Goal: Book appointment/travel/reservation

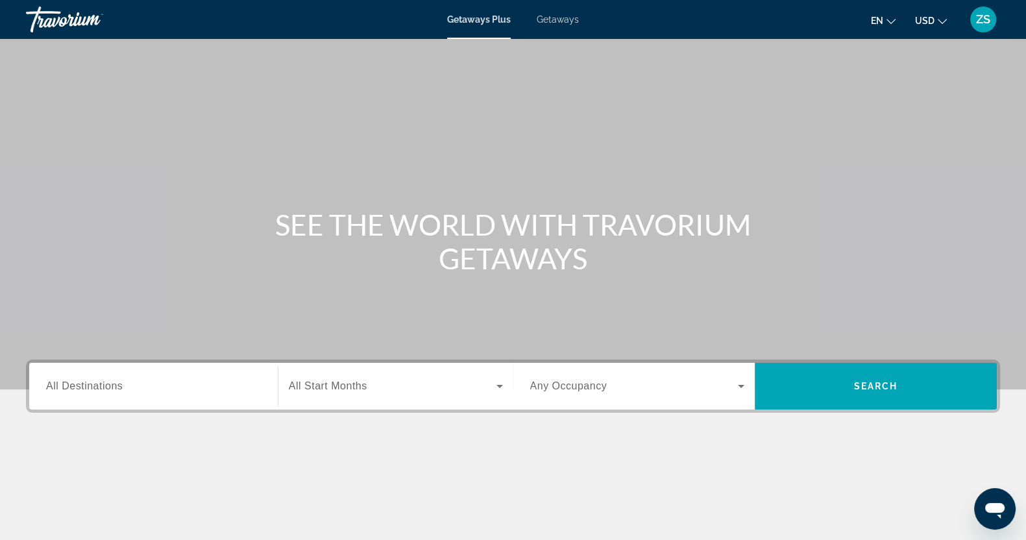
click at [143, 383] on input "Destination All Destinations" at bounding box center [153, 387] width 215 height 16
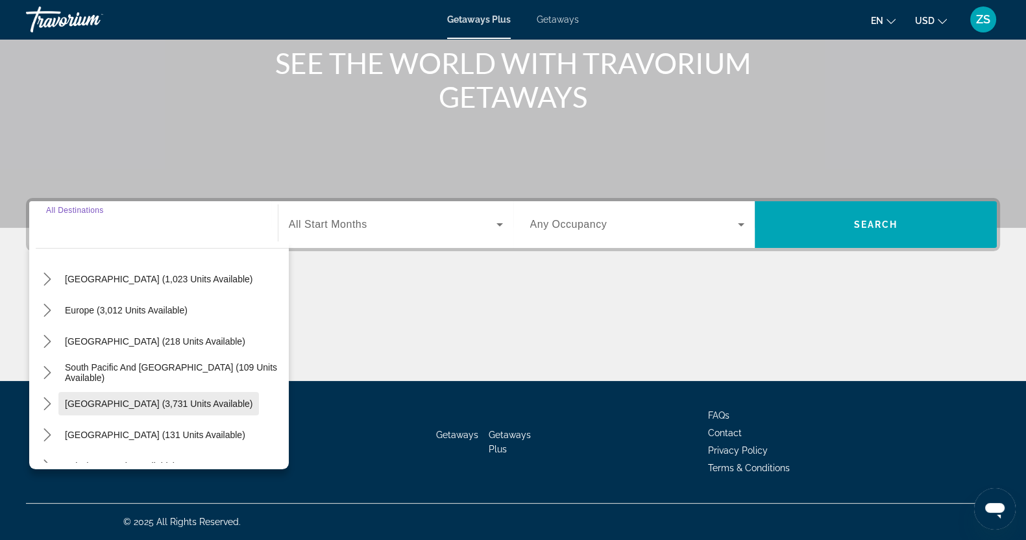
scroll to position [162, 0]
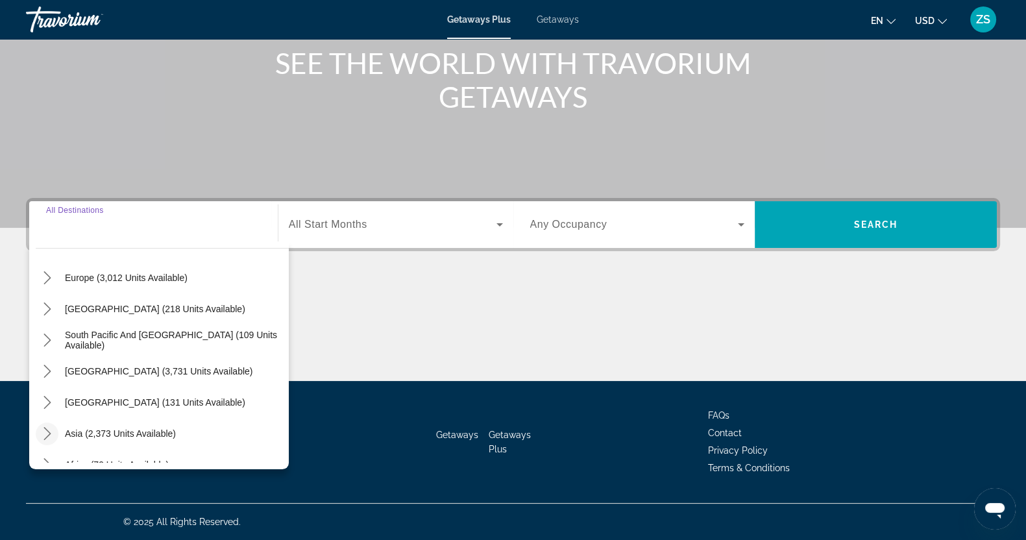
click at [50, 436] on icon "Toggle Asia (2,373 units available) submenu" at bounding box center [47, 433] width 13 height 13
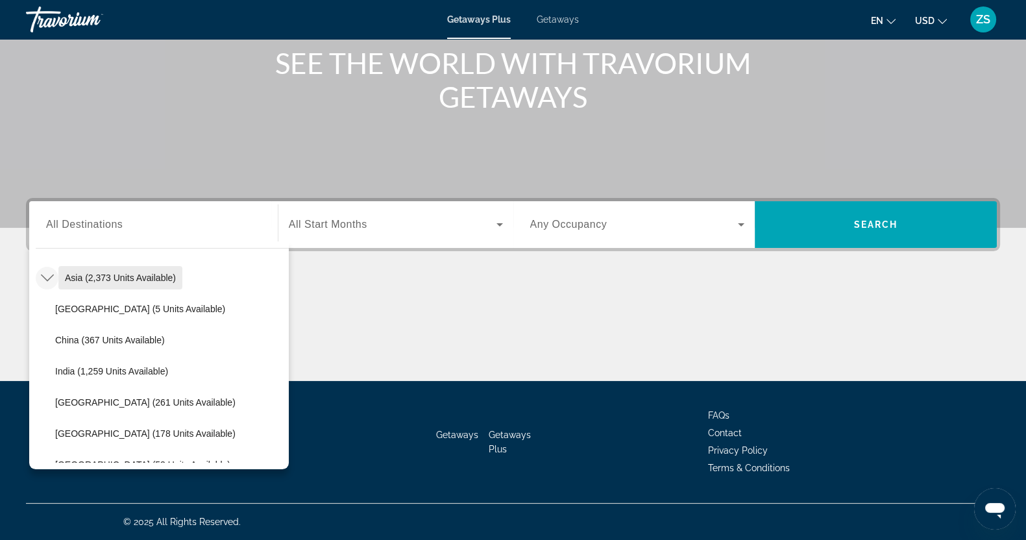
click at [77, 274] on span "Asia (2,373 units available)" at bounding box center [120, 278] width 111 height 10
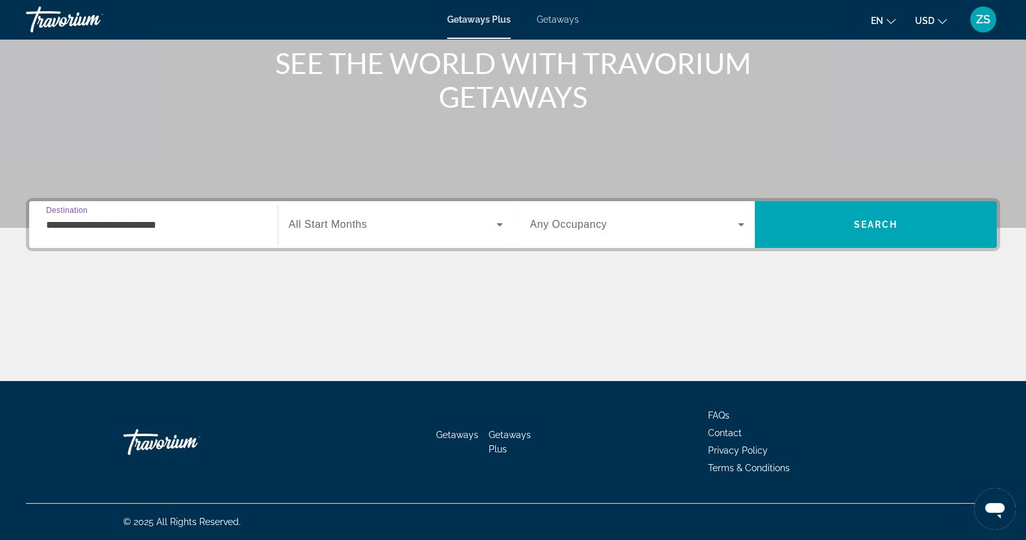
click at [53, 221] on input "**********" at bounding box center [153, 225] width 215 height 16
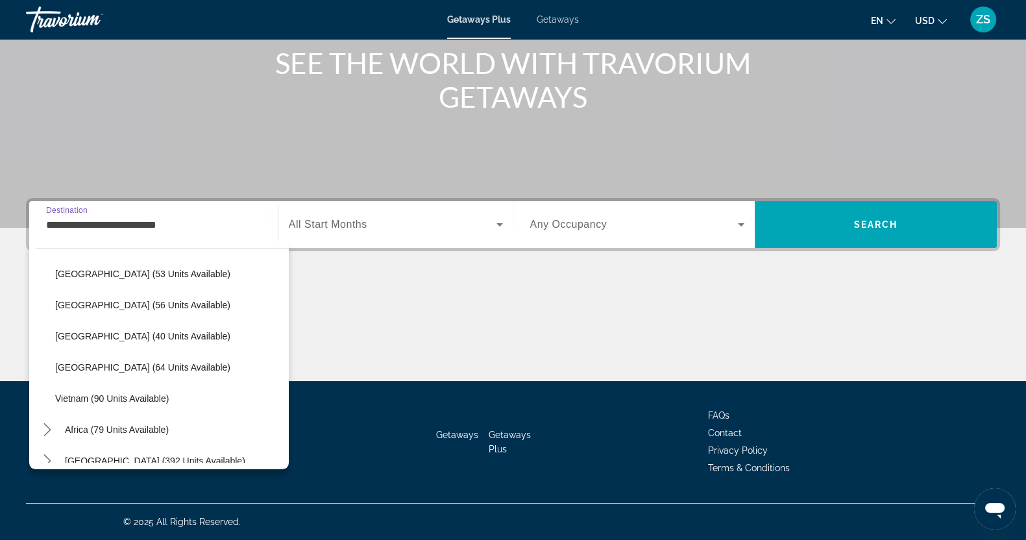
scroll to position [522, 0]
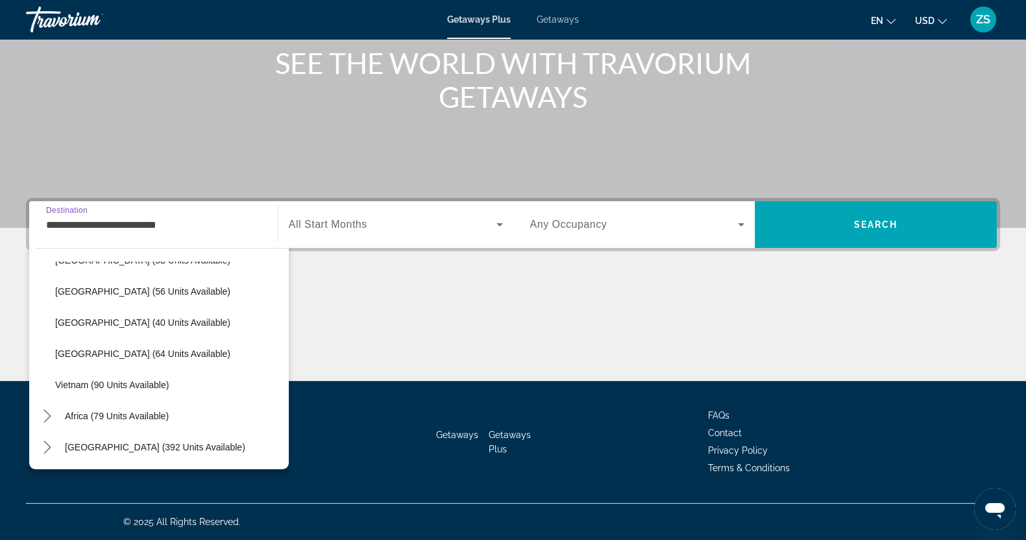
click at [75, 382] on span "Vietnam (90 units available)" at bounding box center [112, 385] width 114 height 10
type input "**********"
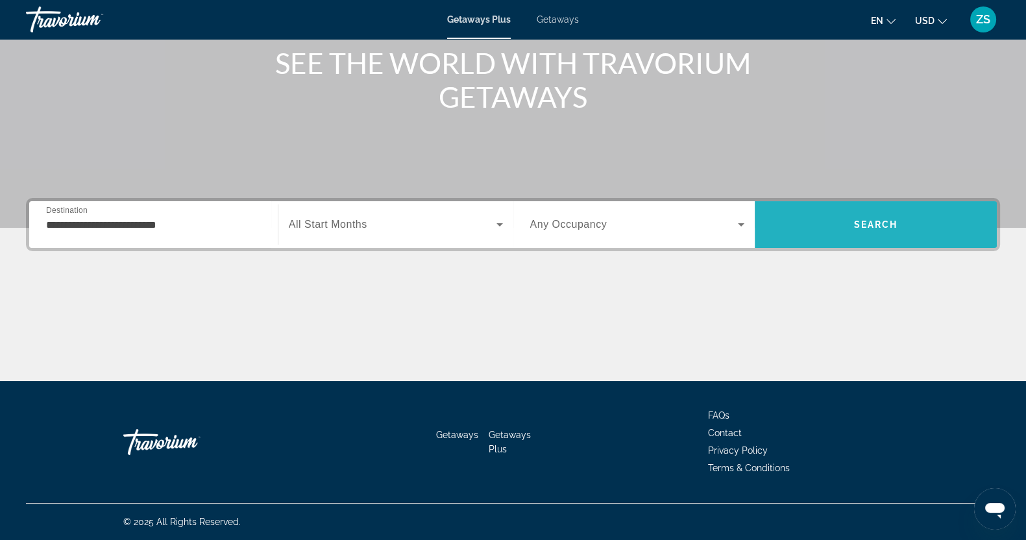
click at [843, 225] on span "Search" at bounding box center [876, 224] width 242 height 31
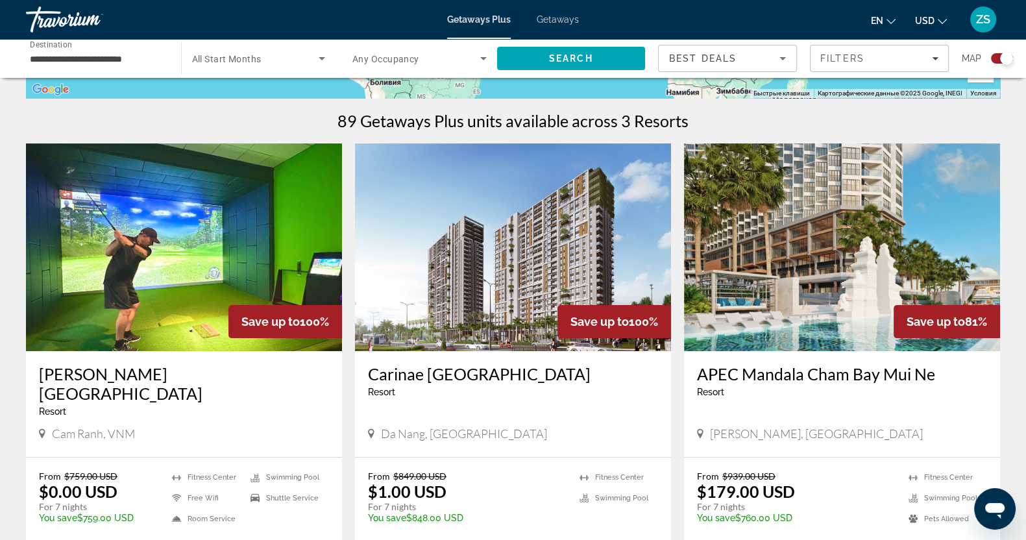
scroll to position [406, 0]
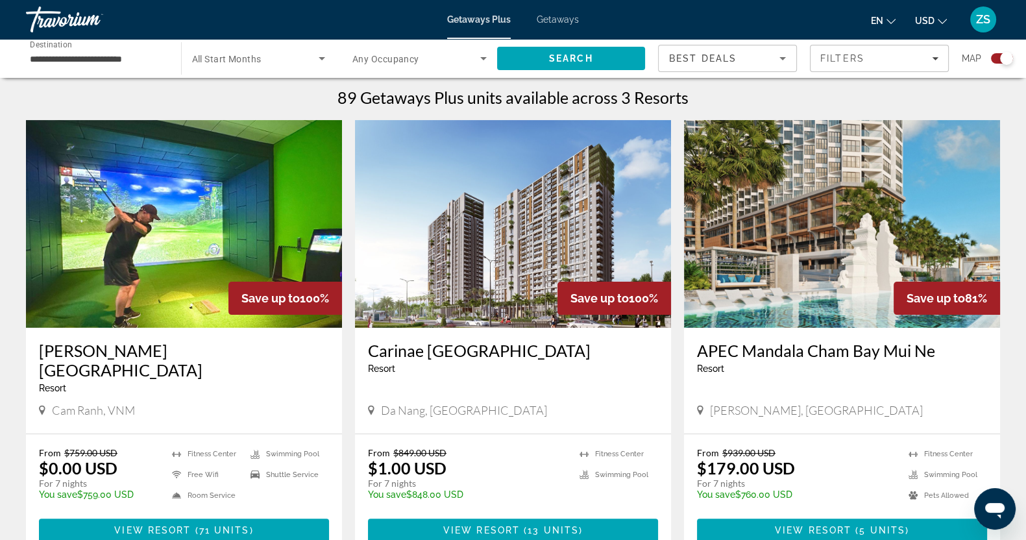
click at [562, 19] on span "Getaways" at bounding box center [558, 19] width 42 height 10
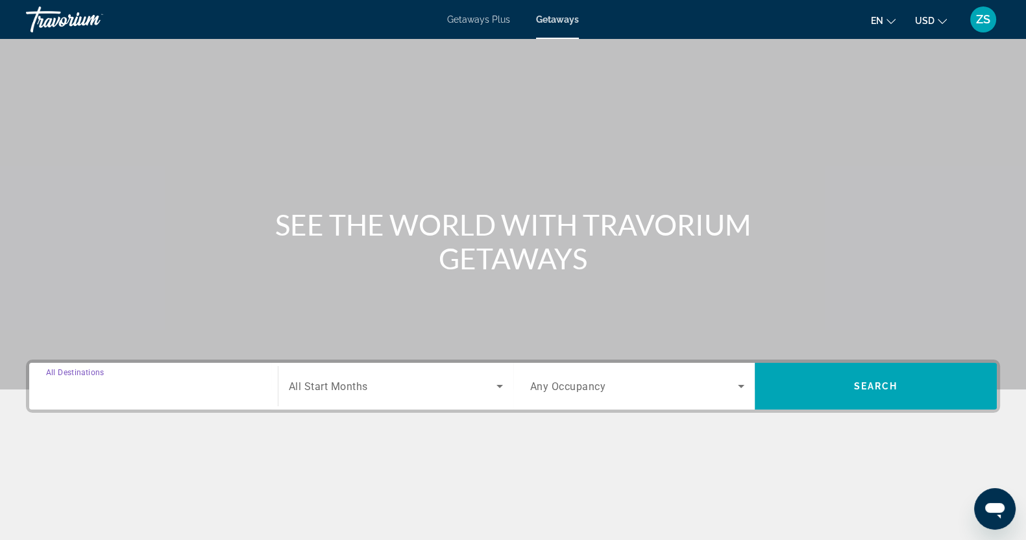
click at [149, 382] on input "Destination All Destinations" at bounding box center [153, 387] width 215 height 16
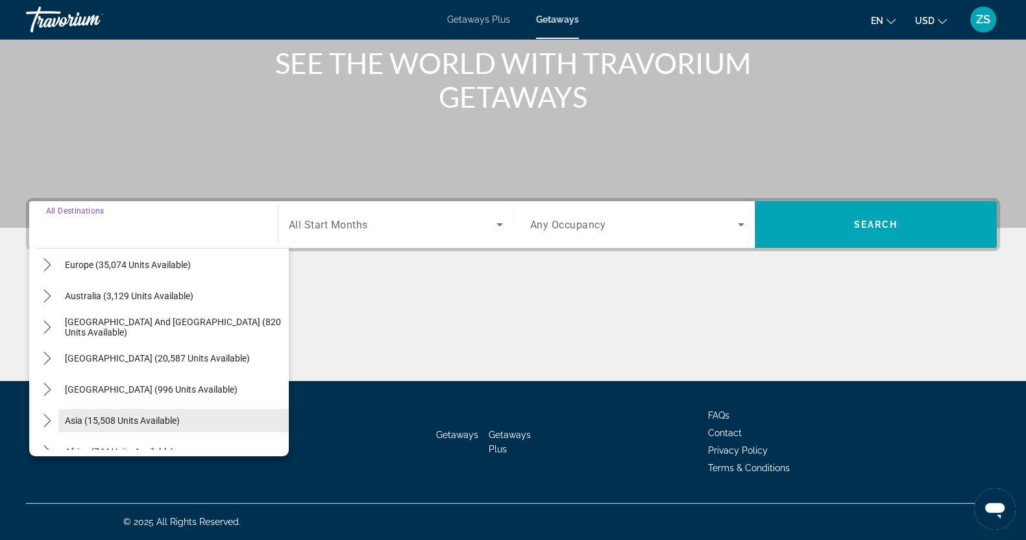
scroll to position [210, 0]
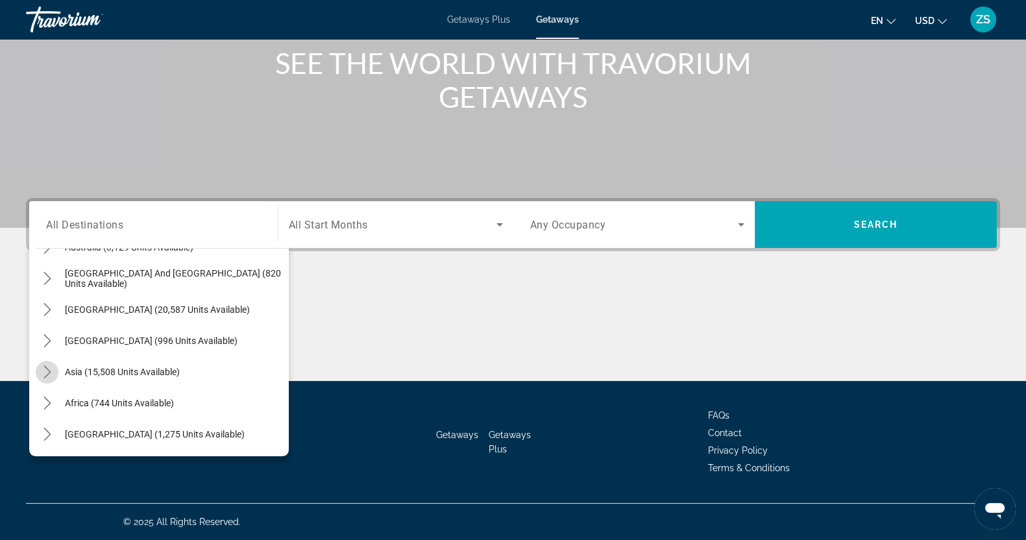
click at [45, 368] on icon "Toggle Asia (15,508 units available) submenu" at bounding box center [47, 372] width 13 height 13
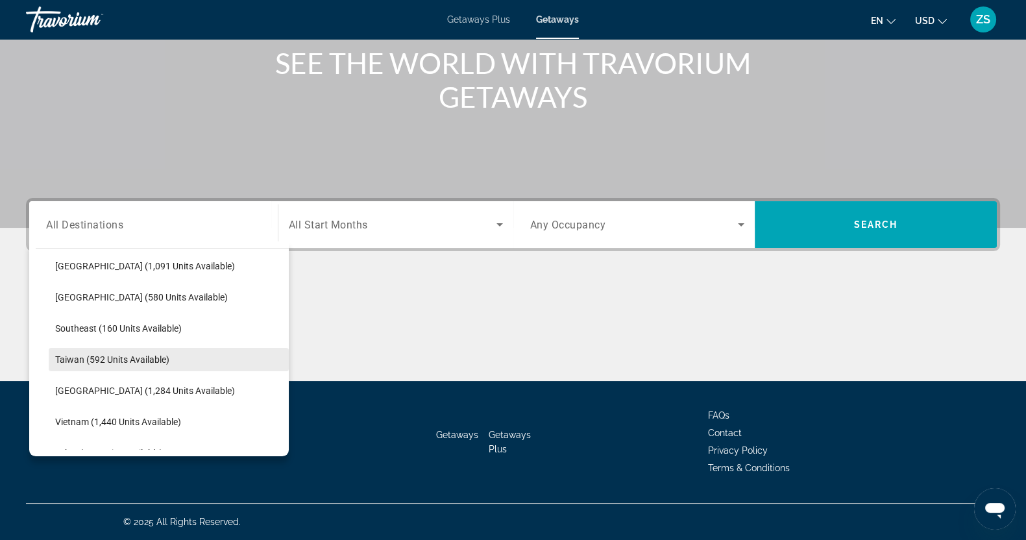
scroll to position [678, 0]
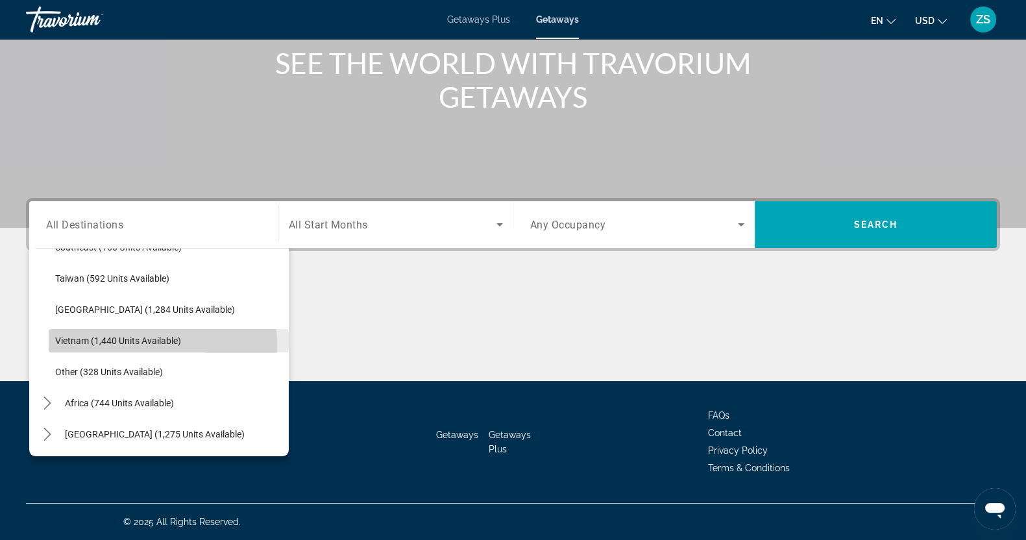
click at [76, 345] on span "Vietnam (1,440 units available)" at bounding box center [118, 341] width 126 height 10
type input "**********"
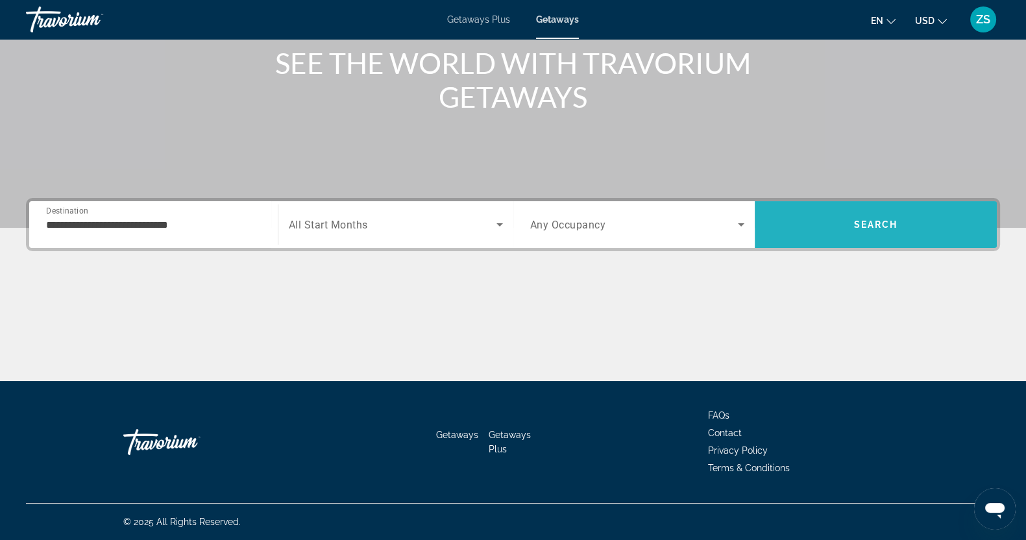
click at [893, 222] on span "Search" at bounding box center [876, 224] width 44 height 10
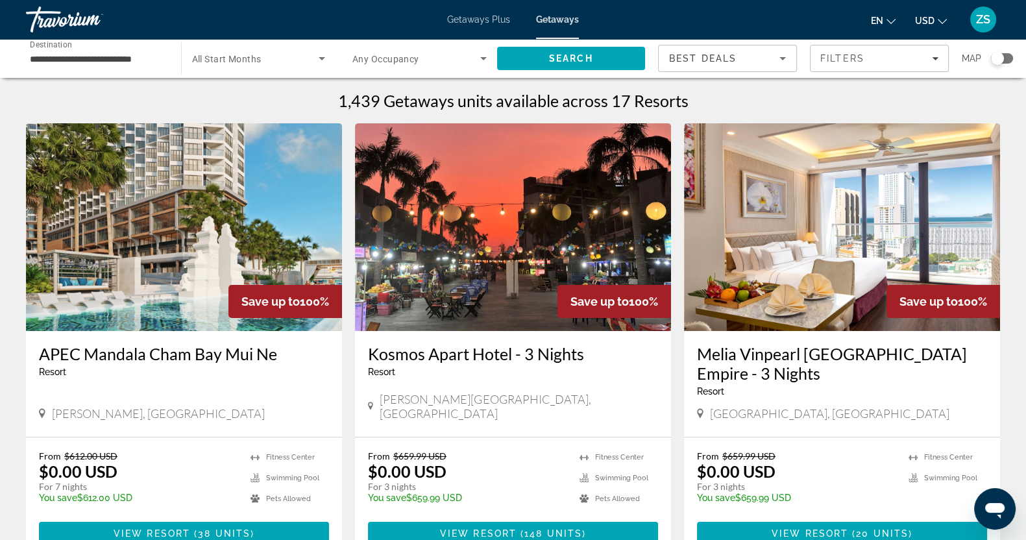
scroll to position [81, 0]
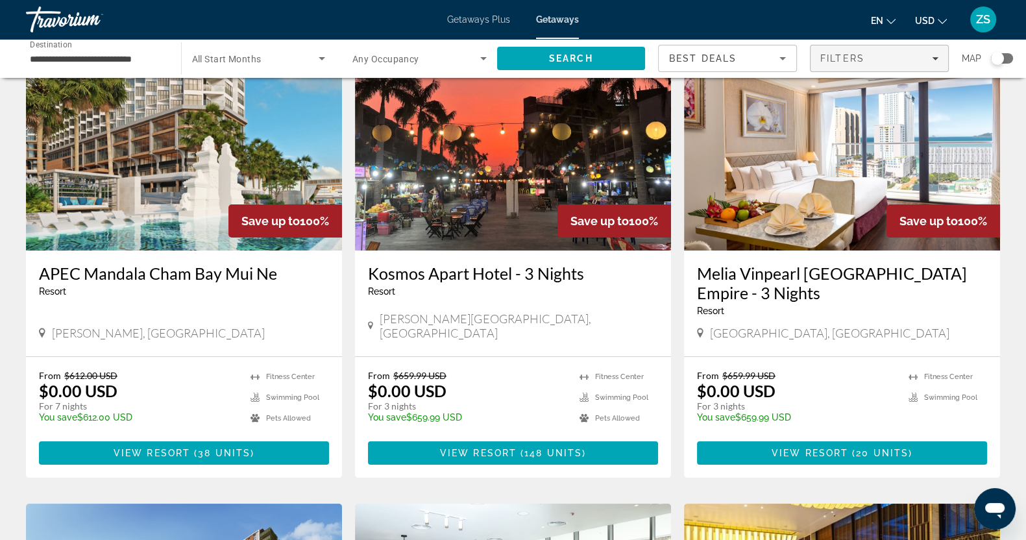
click at [934, 54] on div "Filters" at bounding box center [880, 58] width 118 height 10
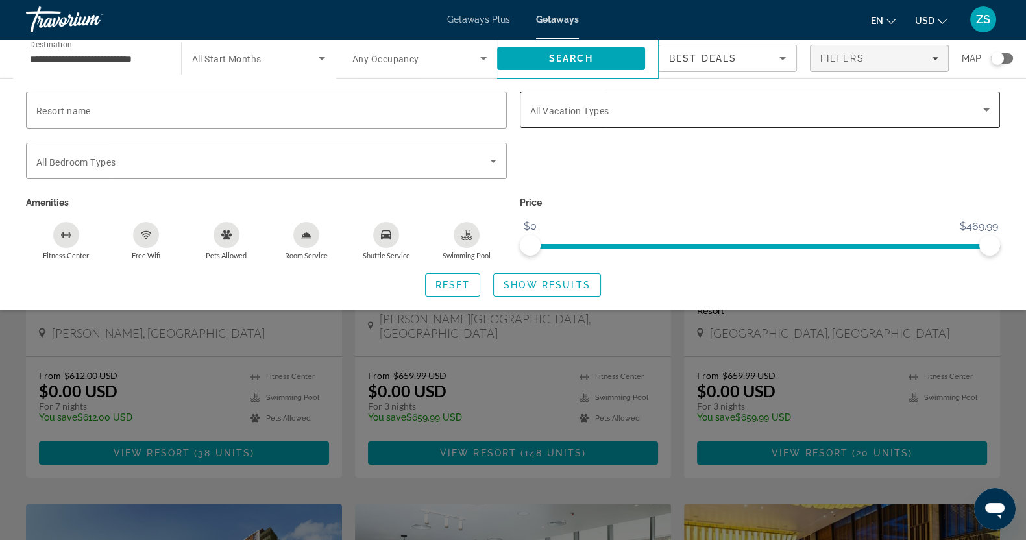
click at [992, 108] on icon "Search widget" at bounding box center [987, 110] width 16 height 16
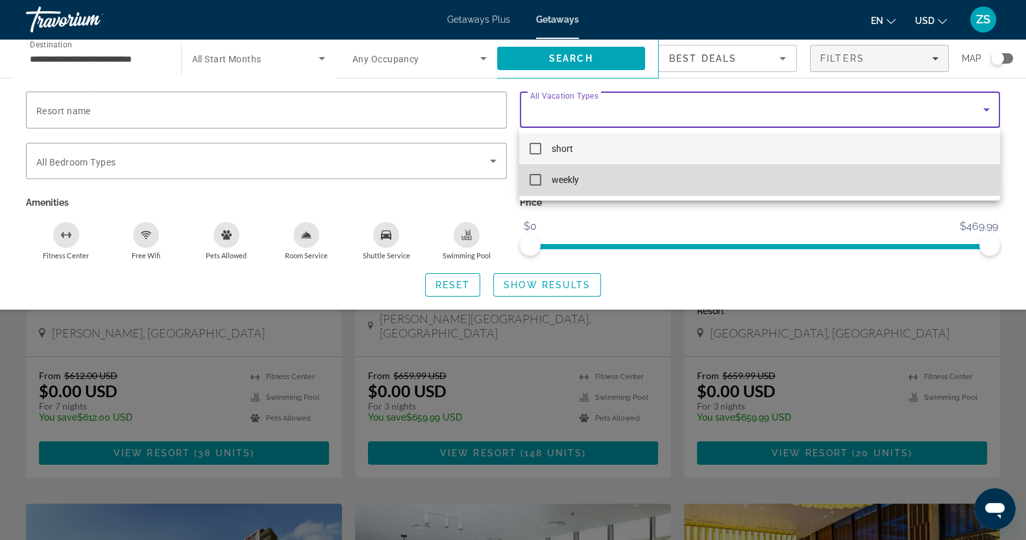
click at [534, 176] on mat-pseudo-checkbox at bounding box center [536, 180] width 12 height 12
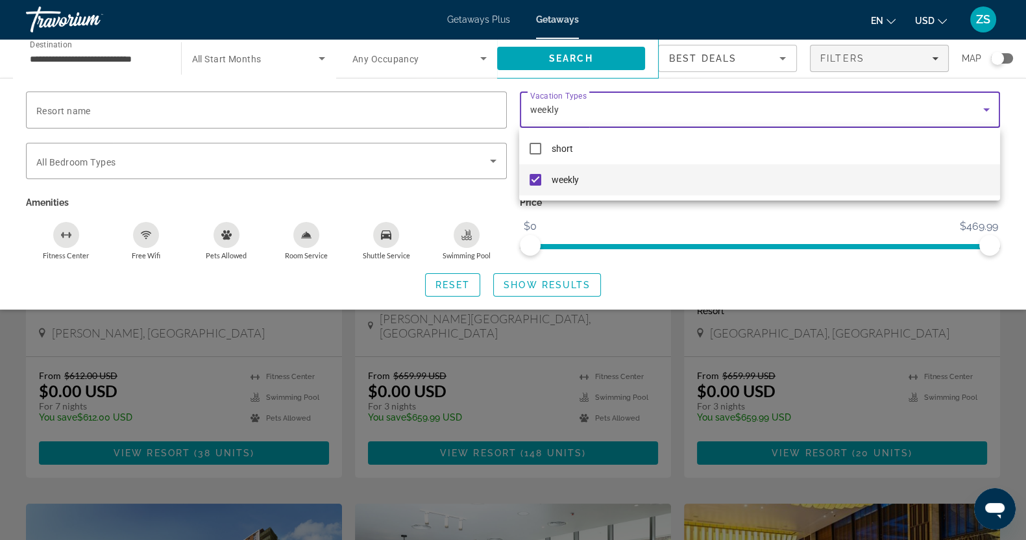
click at [545, 283] on div at bounding box center [513, 270] width 1026 height 540
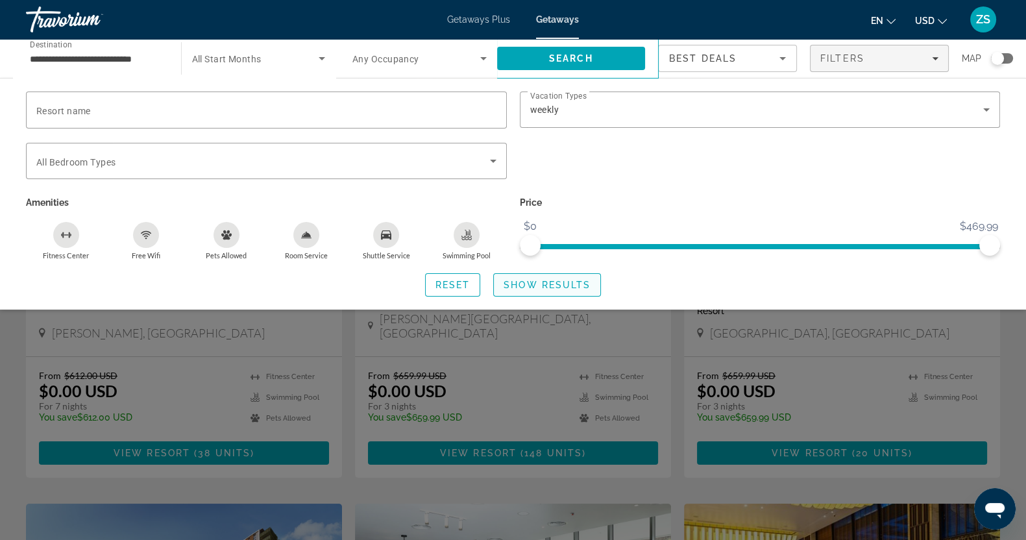
click at [552, 286] on span "Show Results" at bounding box center [547, 285] width 87 height 10
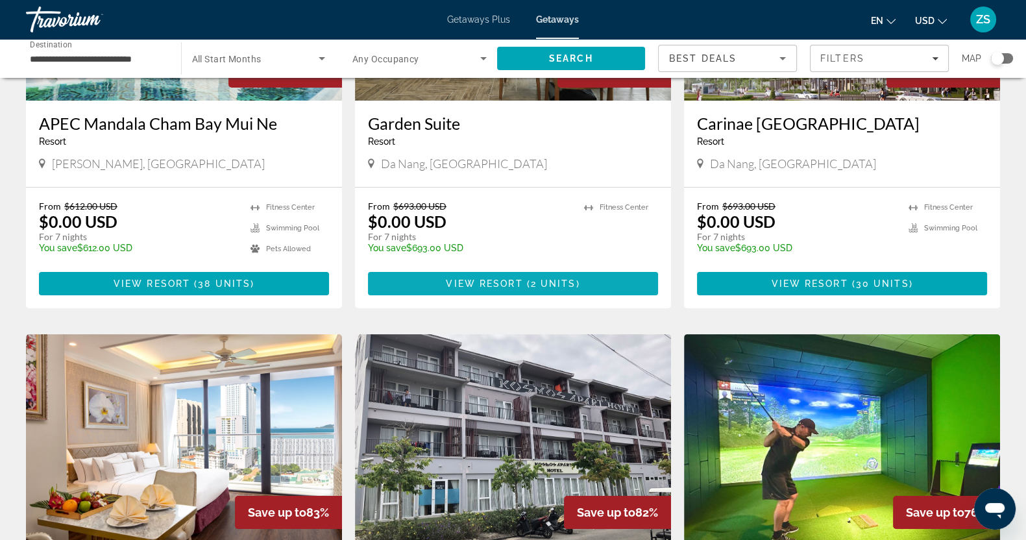
scroll to position [324, 0]
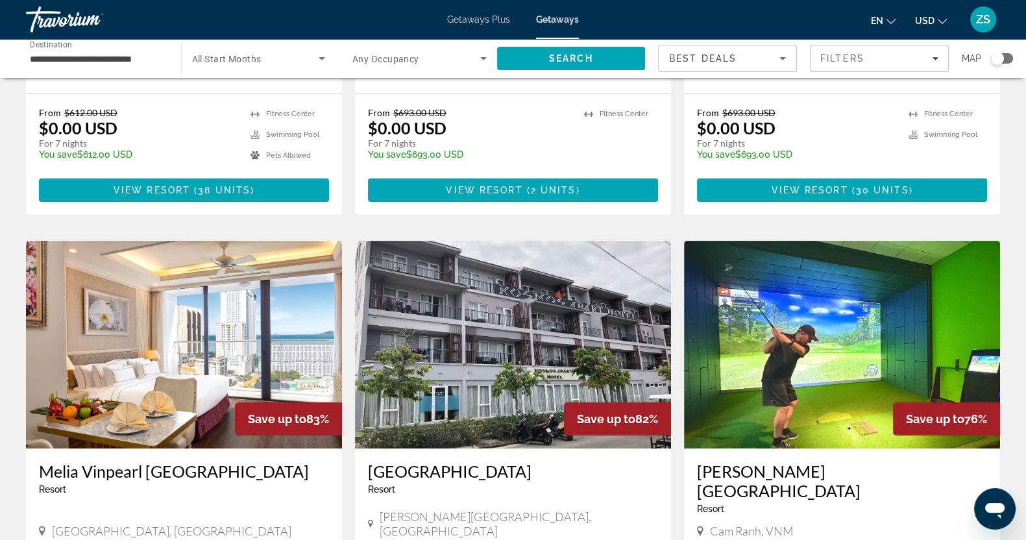
click at [873, 362] on img "Main content" at bounding box center [842, 345] width 316 height 208
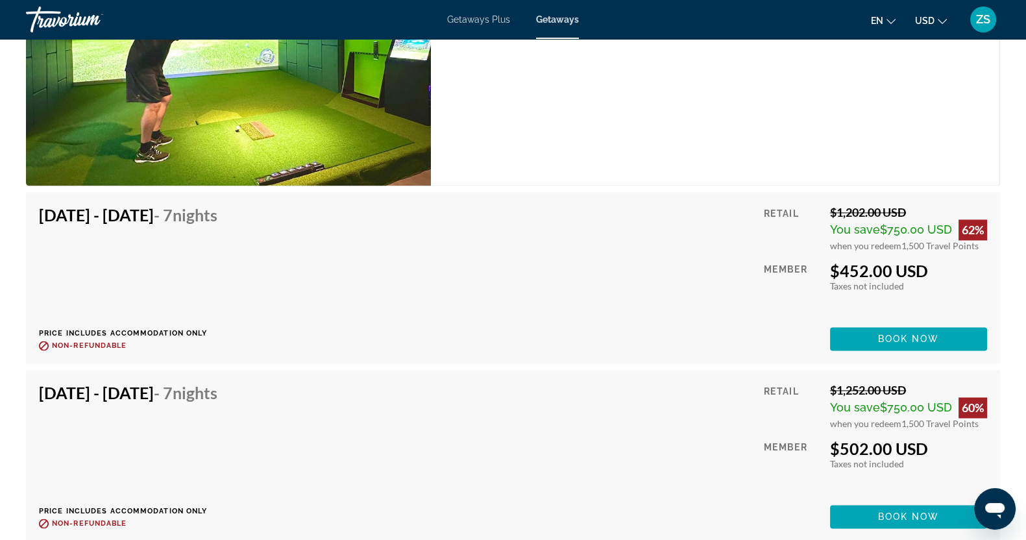
scroll to position [8608, 0]
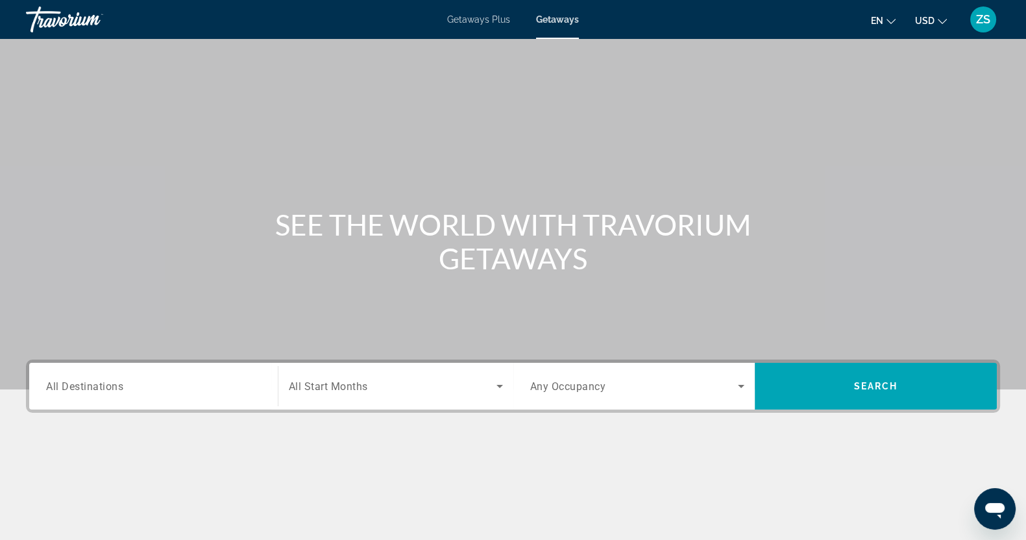
click at [134, 390] on input "Destination All Destinations" at bounding box center [153, 387] width 215 height 16
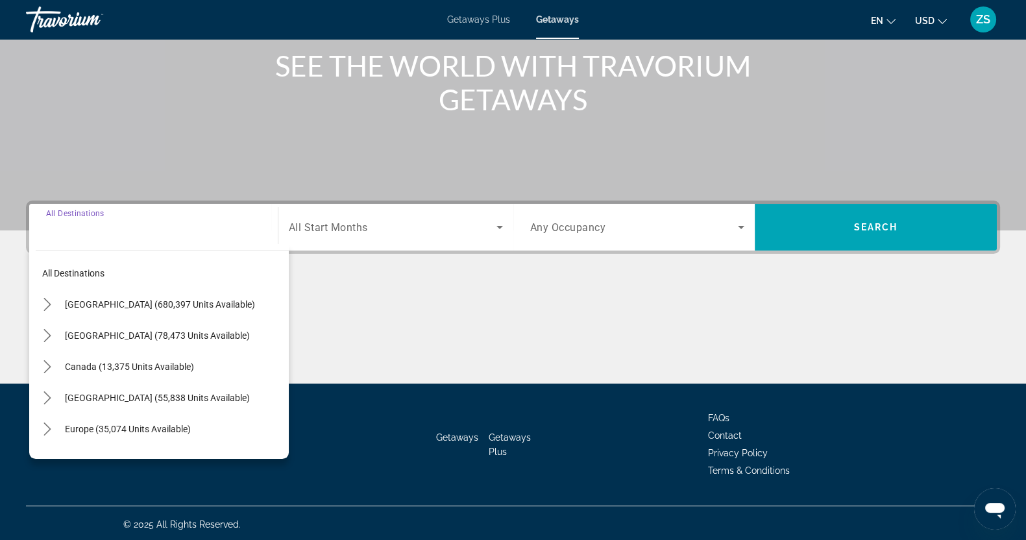
scroll to position [162, 0]
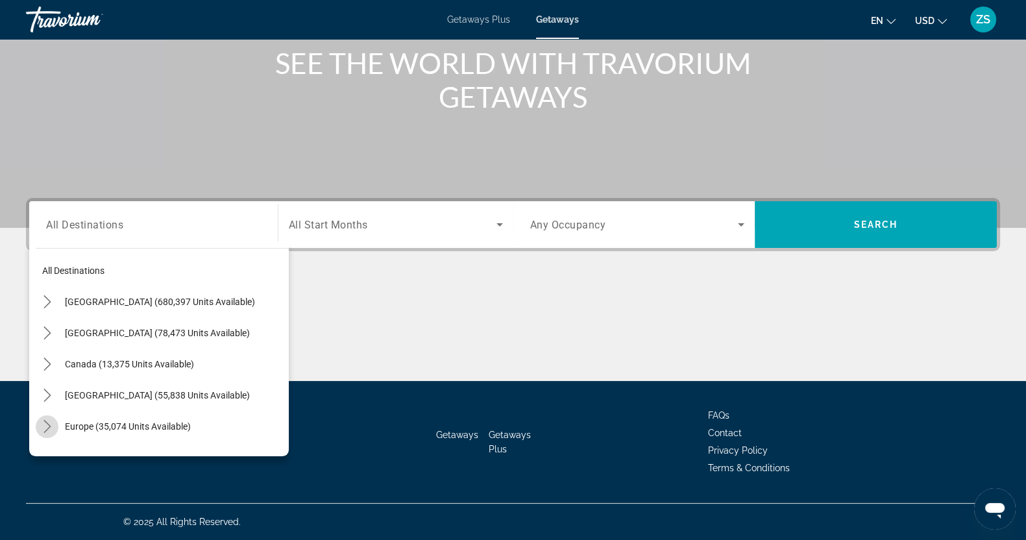
click at [50, 427] on icon "Toggle Europe (35,074 units available) submenu" at bounding box center [47, 426] width 13 height 13
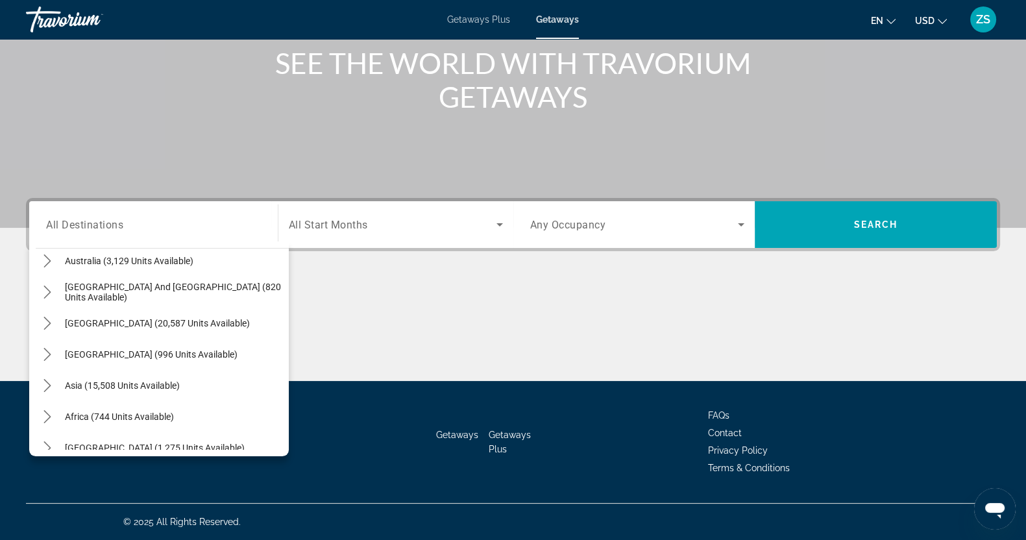
scroll to position [958, 0]
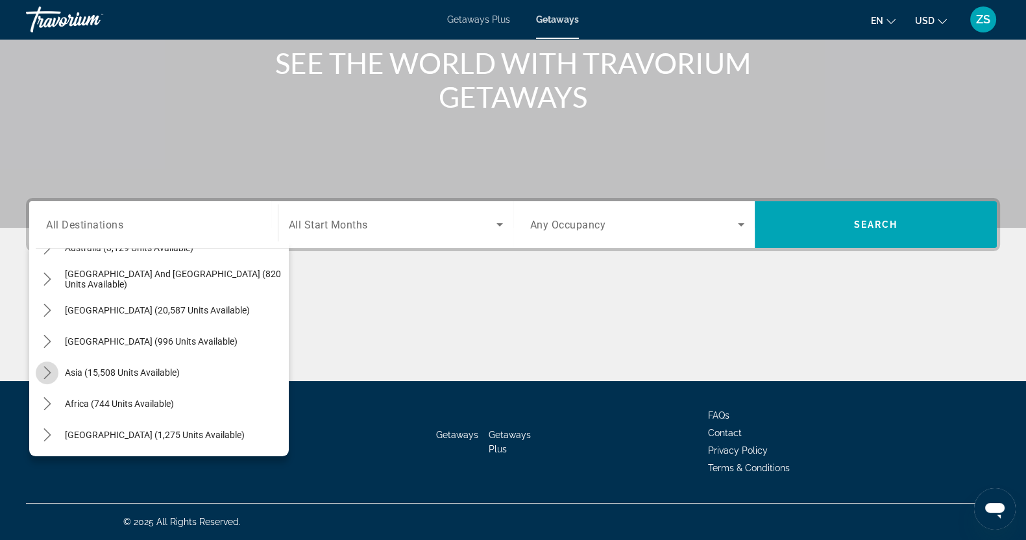
click at [45, 371] on icon "Toggle Asia (15,508 units available) submenu" at bounding box center [47, 372] width 13 height 13
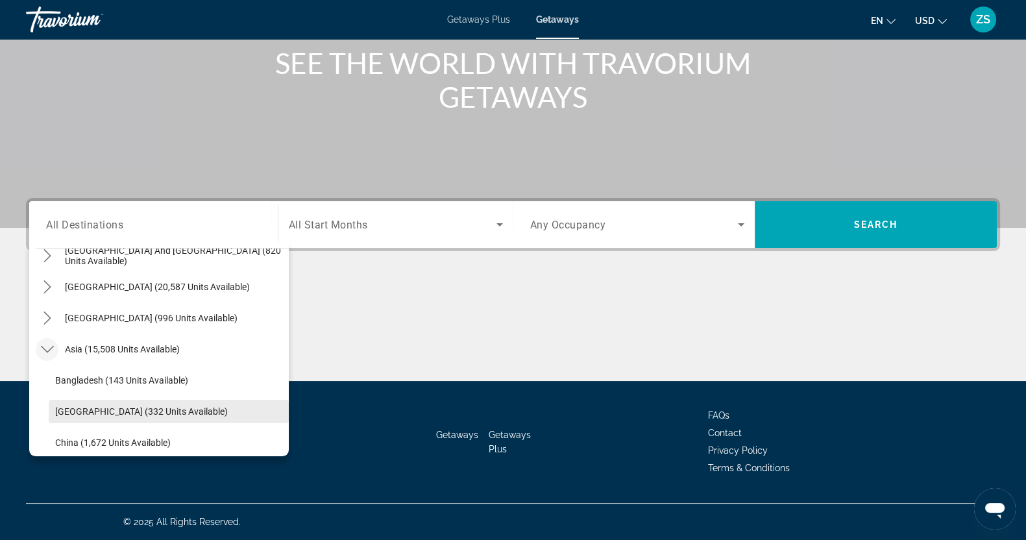
scroll to position [938, 0]
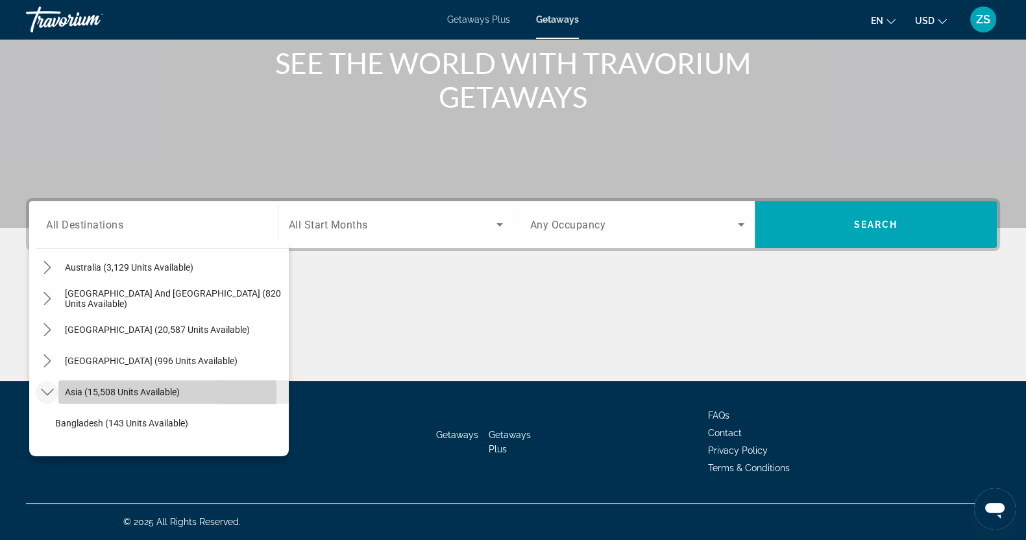
click at [82, 391] on span "Asia (15,508 units available)" at bounding box center [122, 392] width 115 height 10
type input "**********"
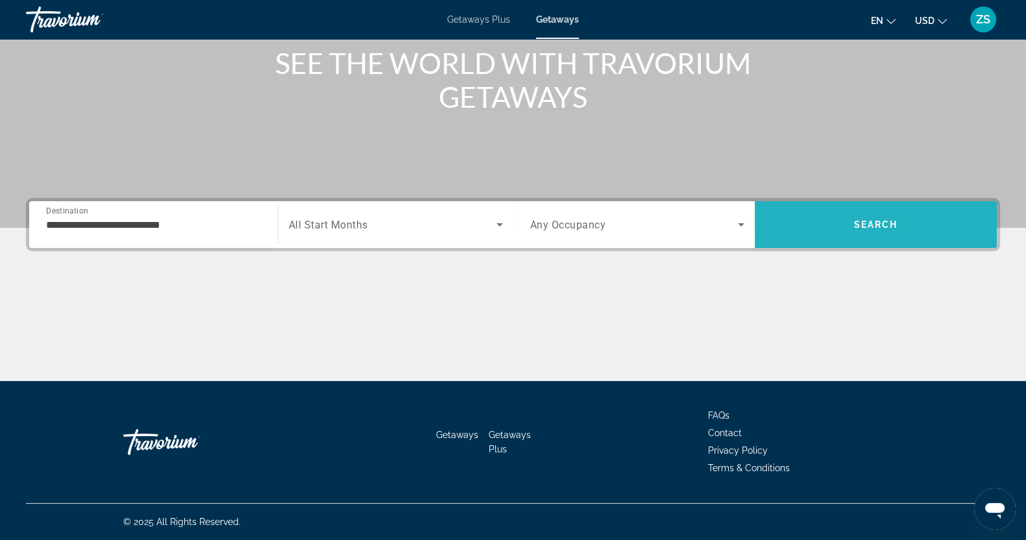
click at [873, 224] on span "Search" at bounding box center [876, 224] width 44 height 10
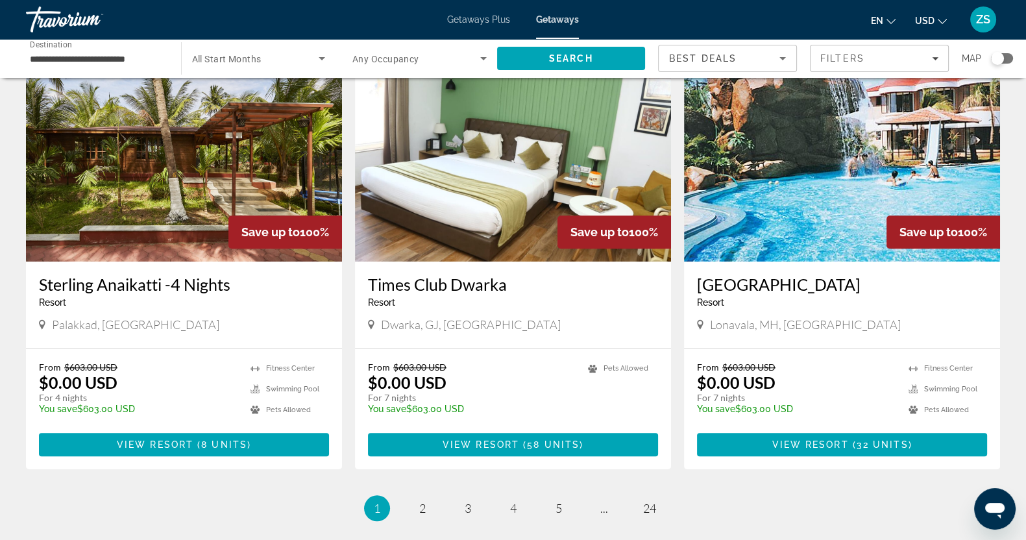
scroll to position [1542, 0]
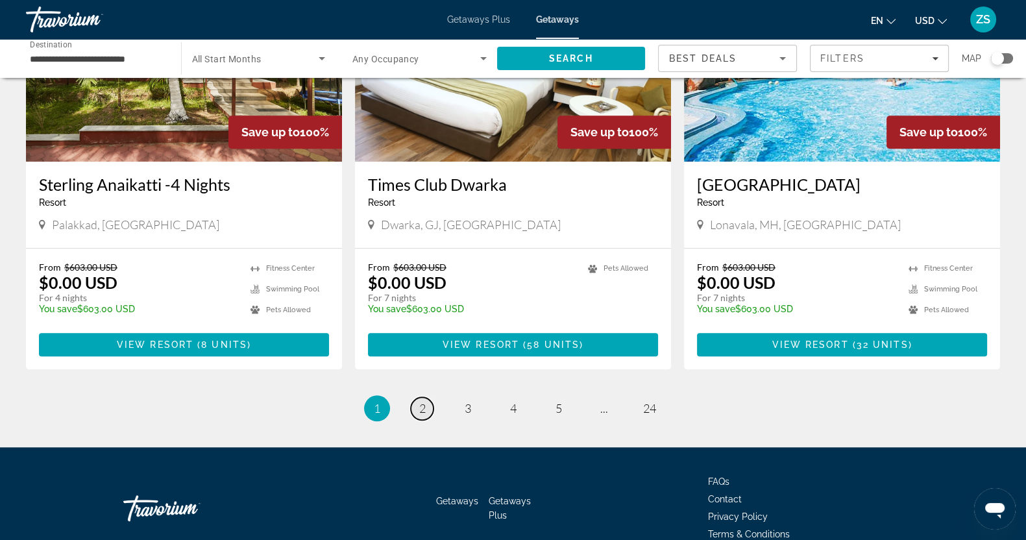
click at [425, 397] on link "page 2" at bounding box center [422, 408] width 23 height 23
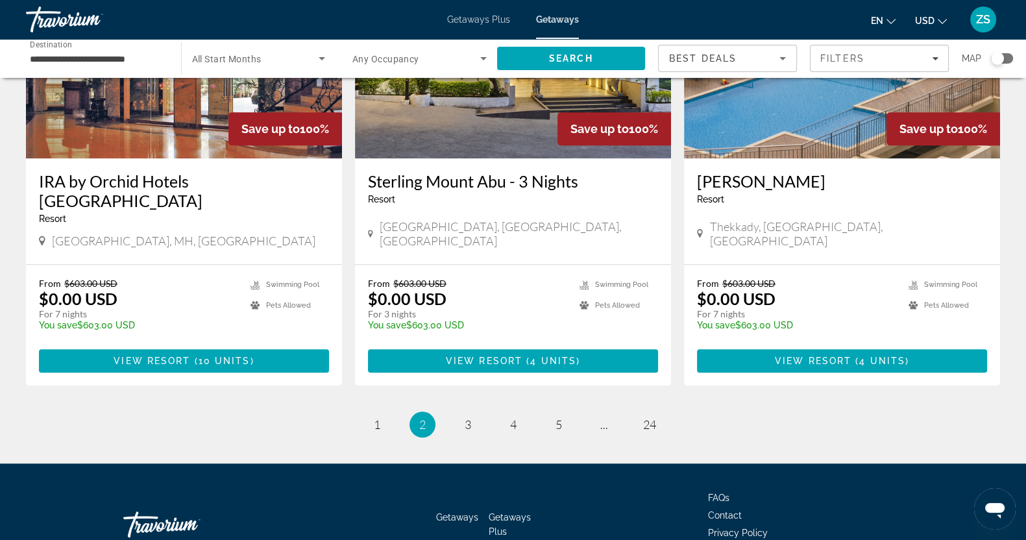
scroll to position [1542, 0]
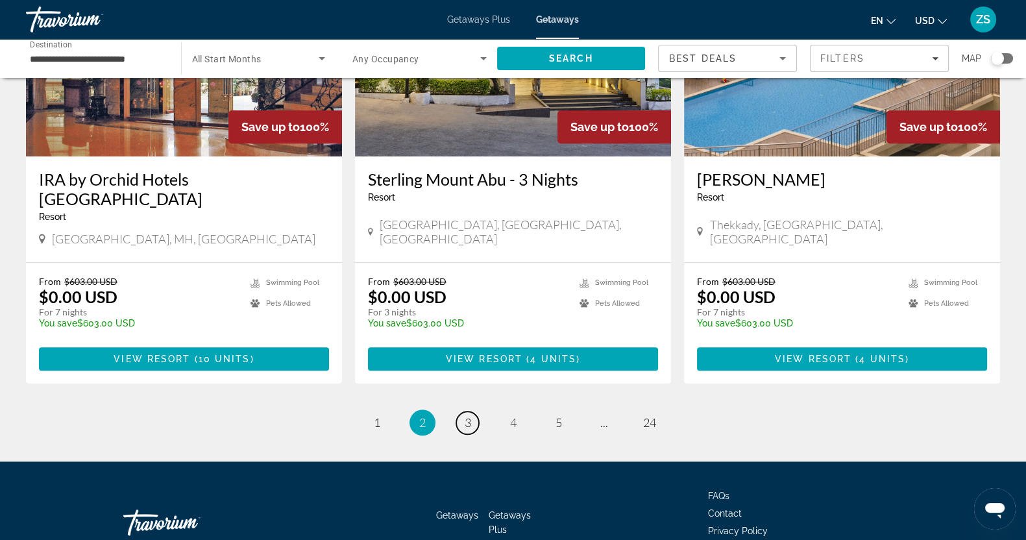
drag, startPoint x: 467, startPoint y: 362, endPoint x: 472, endPoint y: 356, distance: 7.3
click at [471, 412] on link "page 3" at bounding box center [467, 423] width 23 height 23
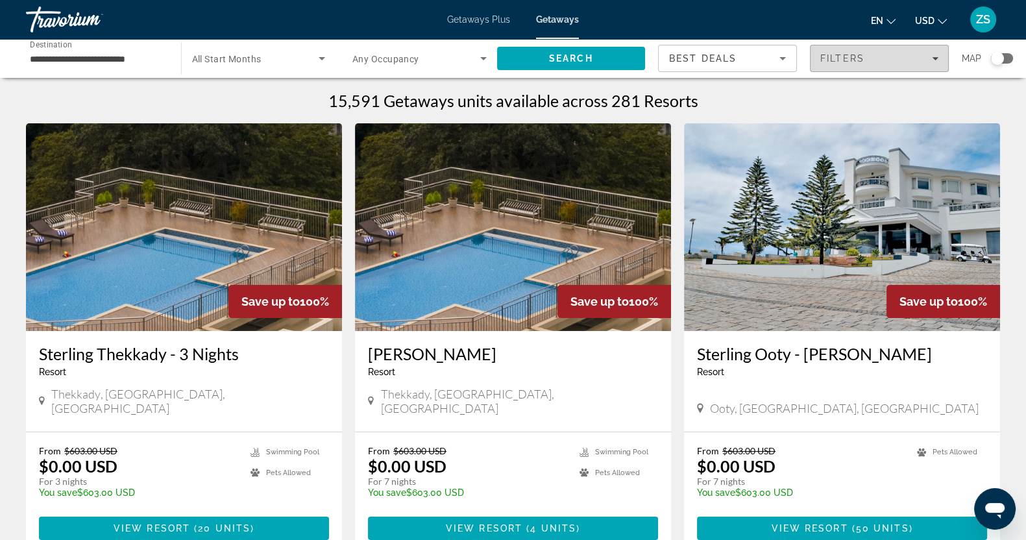
click at [932, 56] on icon "Filters" at bounding box center [935, 58] width 6 height 6
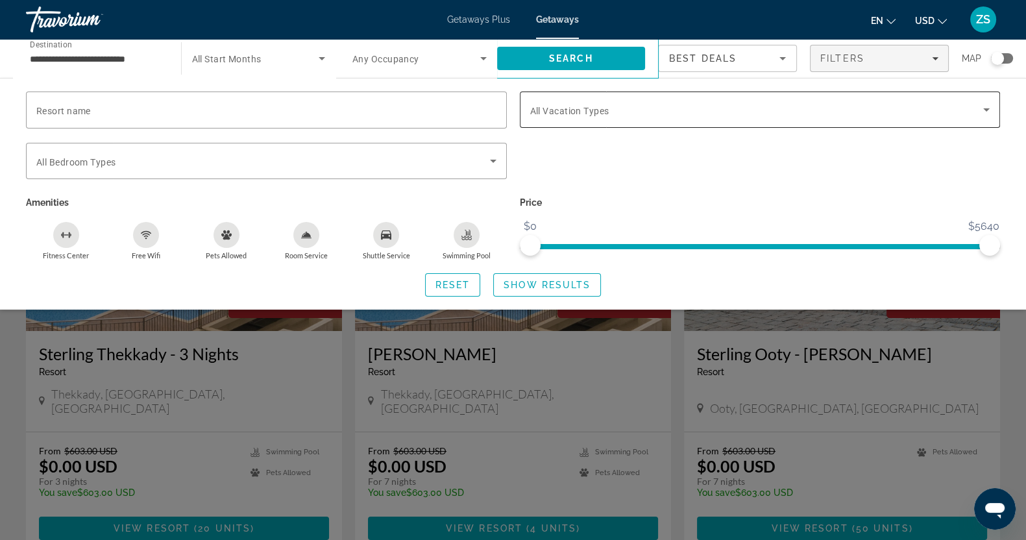
click at [990, 105] on icon "Search widget" at bounding box center [987, 110] width 16 height 16
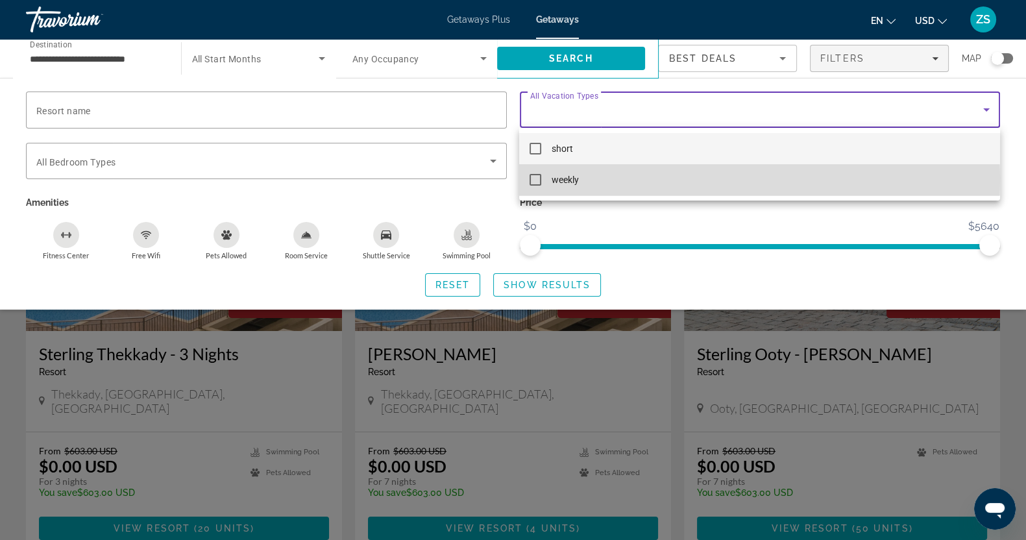
click at [540, 177] on mat-pseudo-checkbox at bounding box center [536, 180] width 12 height 12
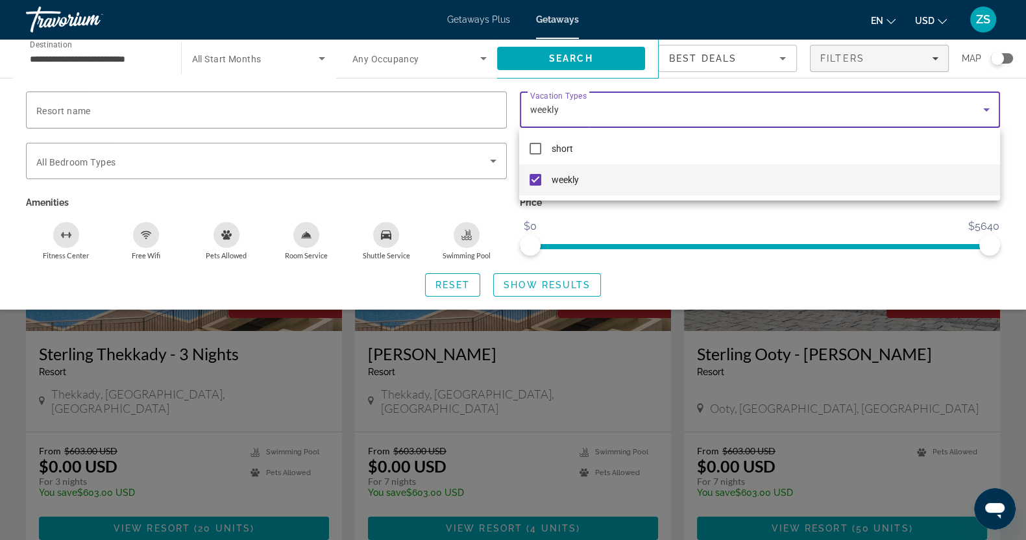
click at [540, 286] on div at bounding box center [513, 270] width 1026 height 540
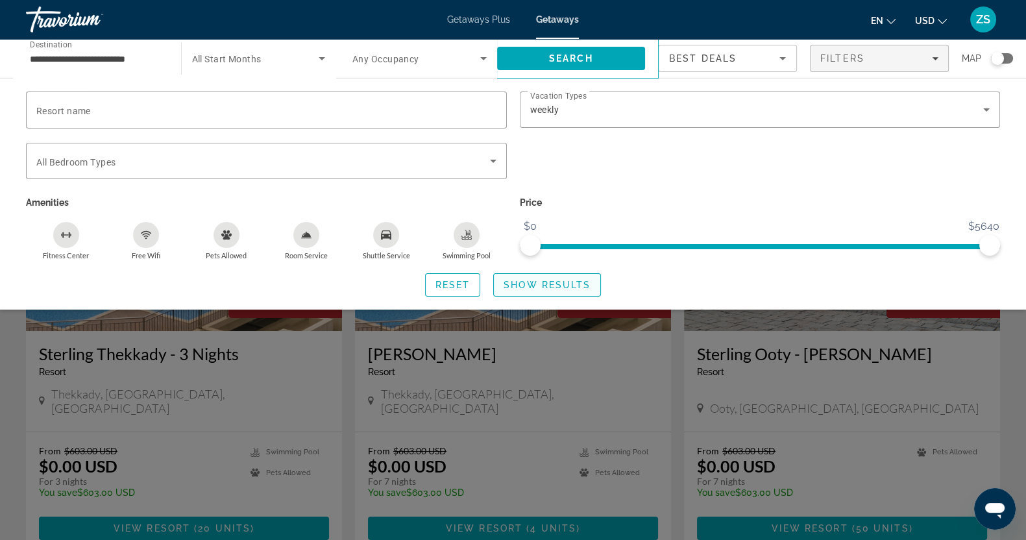
click at [549, 284] on span "Show Results" at bounding box center [547, 285] width 87 height 10
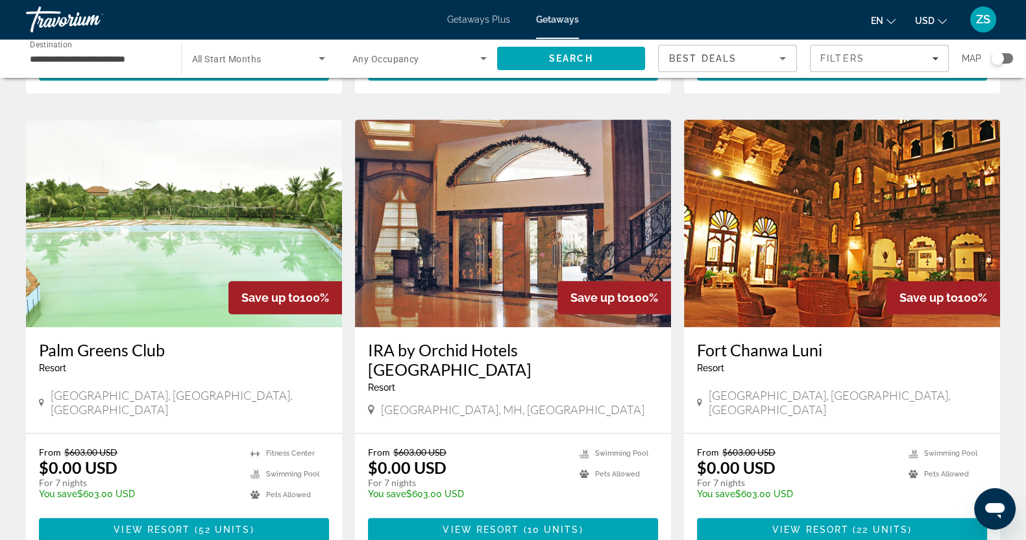
scroll to position [1461, 0]
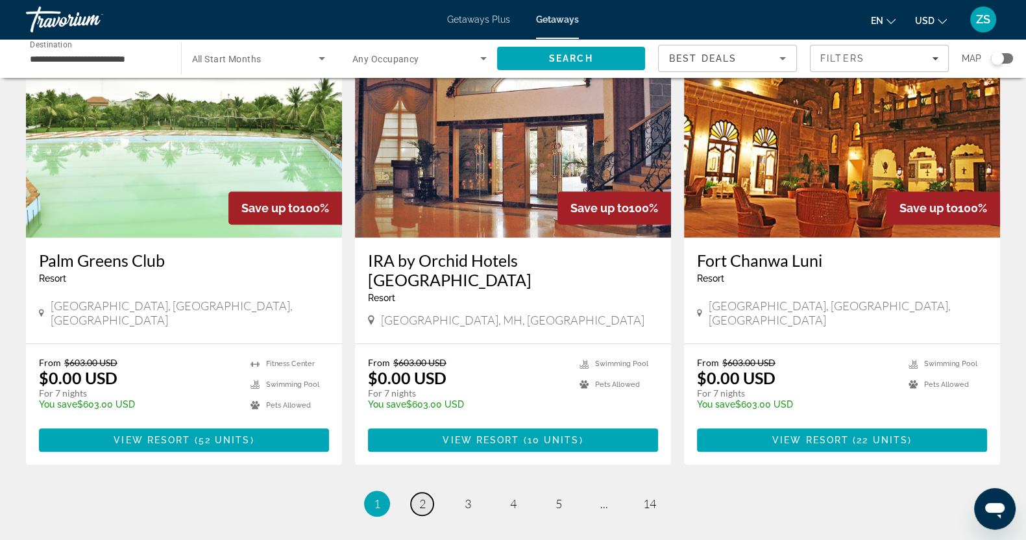
click at [428, 493] on link "page 2" at bounding box center [422, 504] width 23 height 23
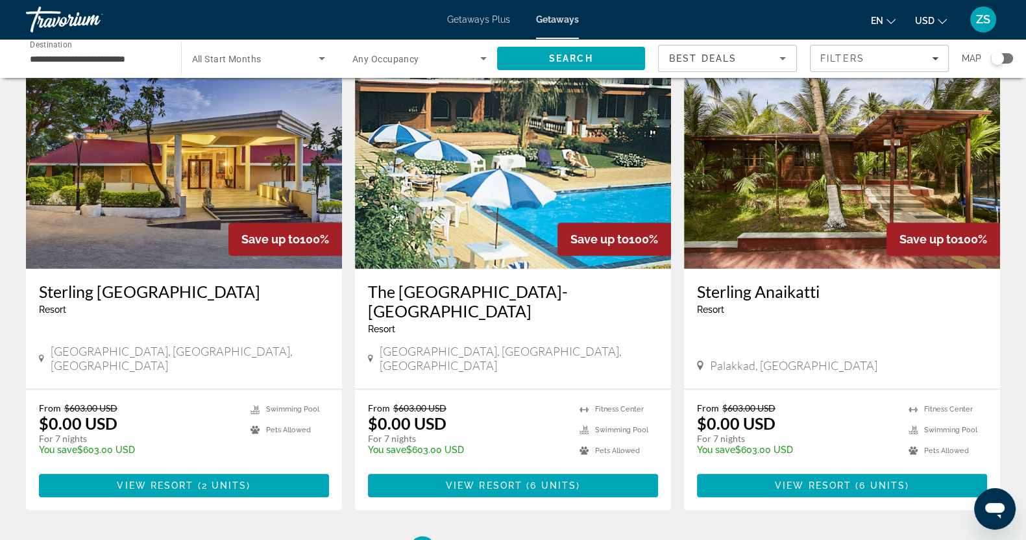
scroll to position [1461, 0]
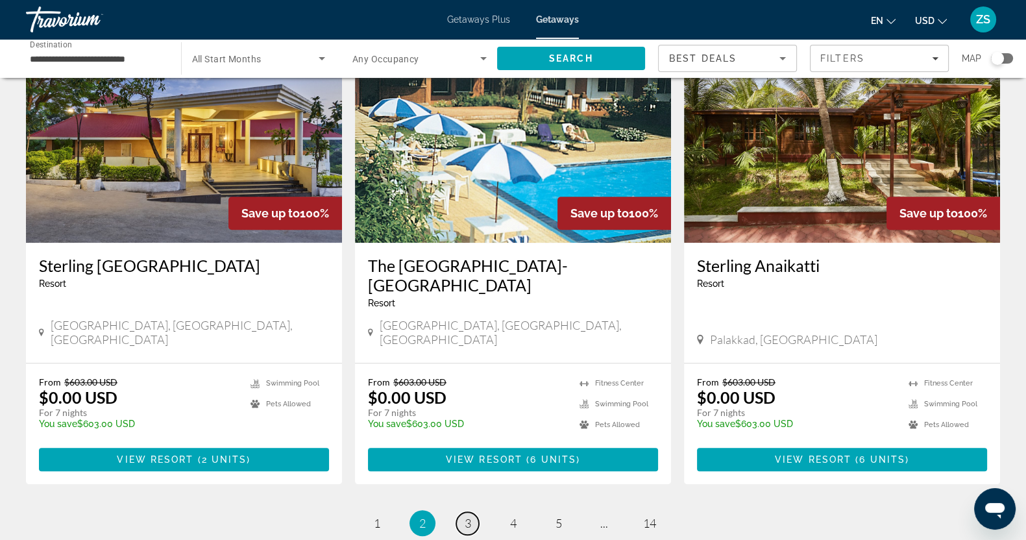
click at [470, 516] on span "3" at bounding box center [468, 523] width 6 height 14
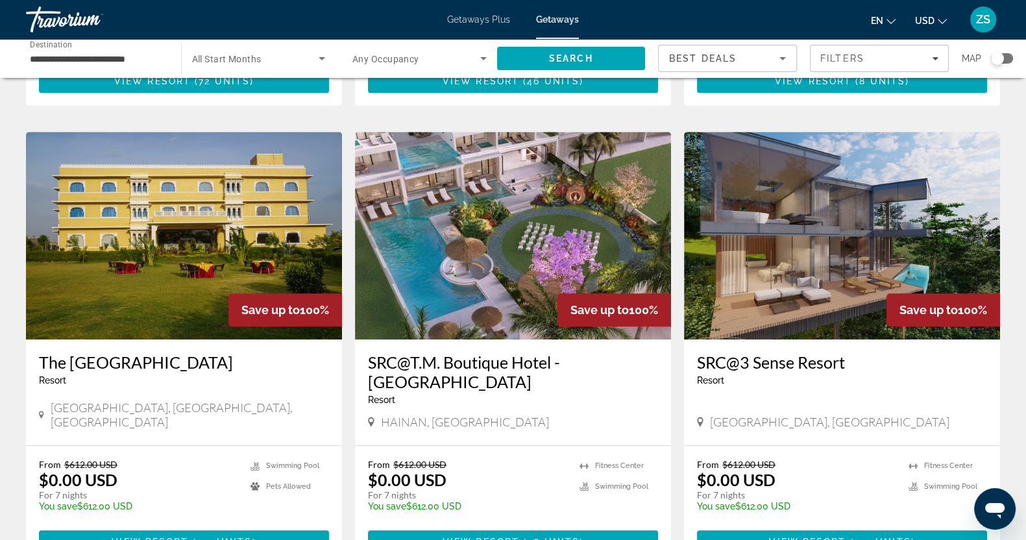
scroll to position [1380, 0]
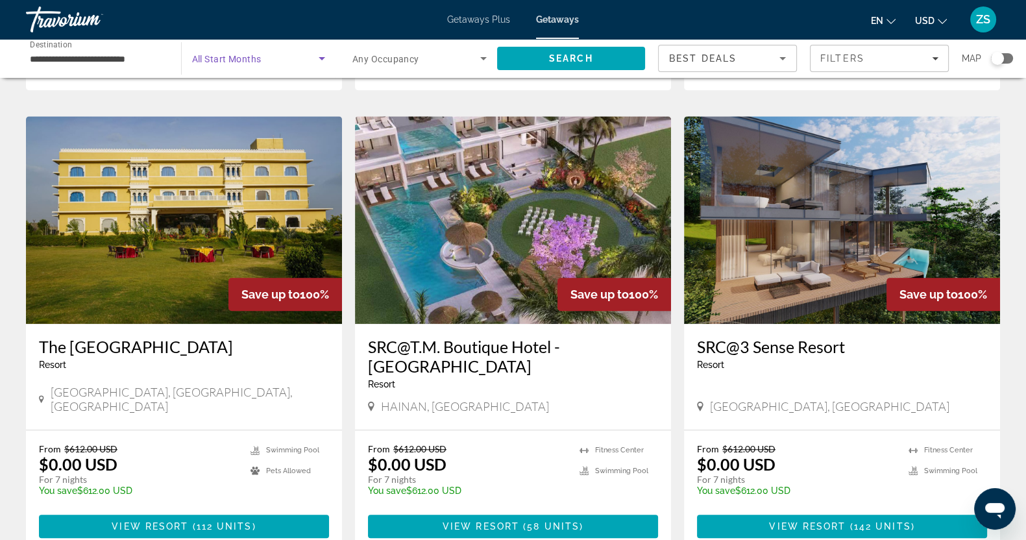
click at [323, 56] on icon "Search widget" at bounding box center [322, 59] width 16 height 16
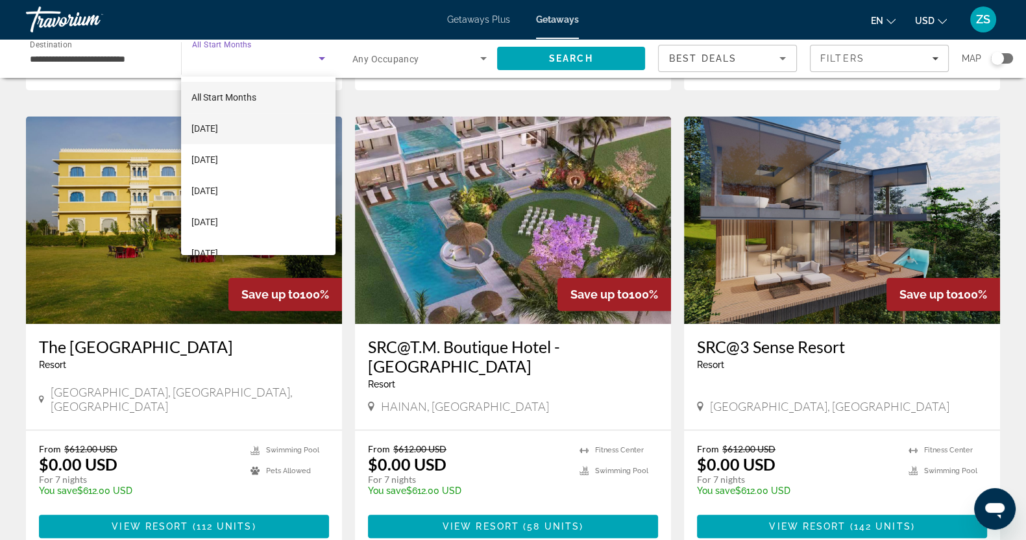
scroll to position [81, 0]
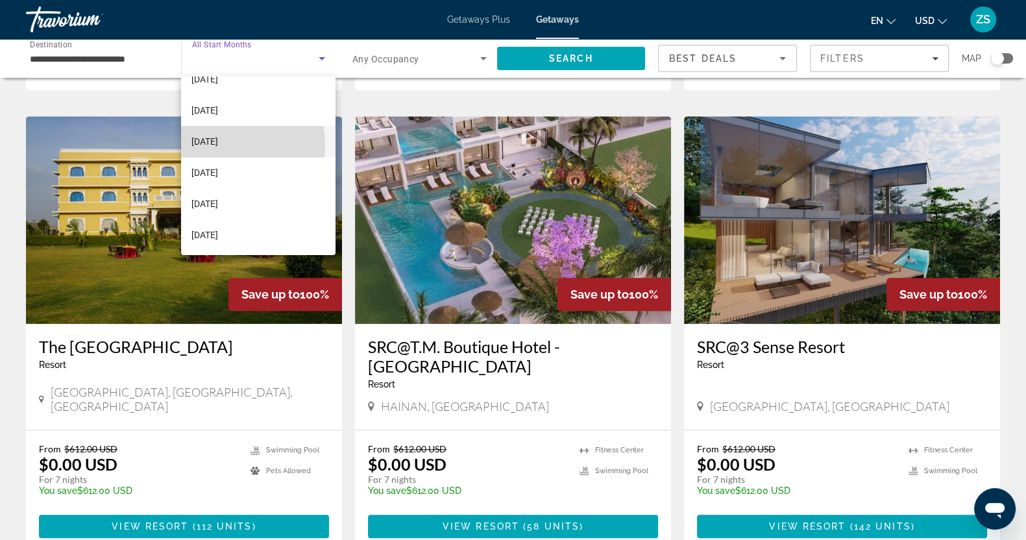
click at [218, 144] on span "[DATE]" at bounding box center [205, 142] width 27 height 16
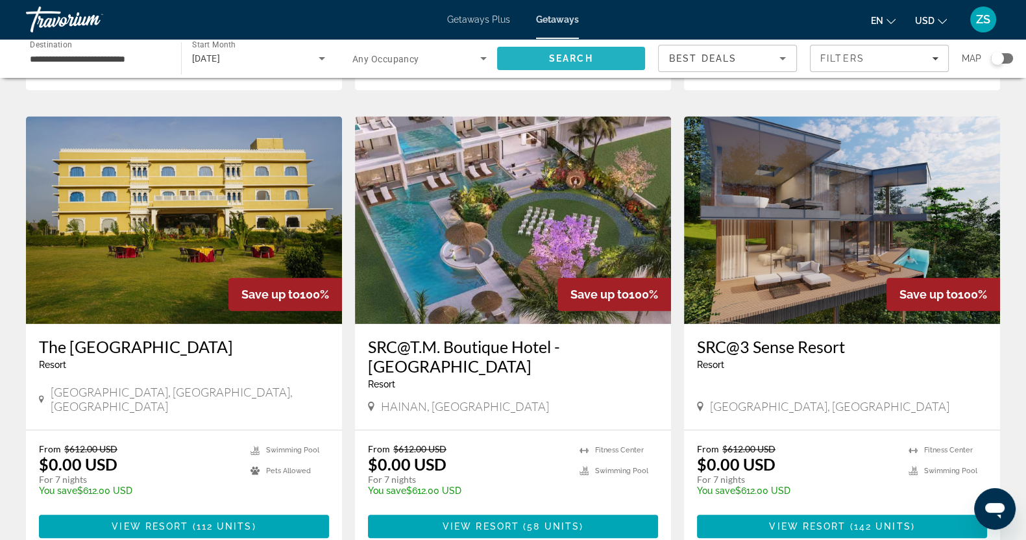
click at [570, 55] on span "Search" at bounding box center [571, 58] width 44 height 10
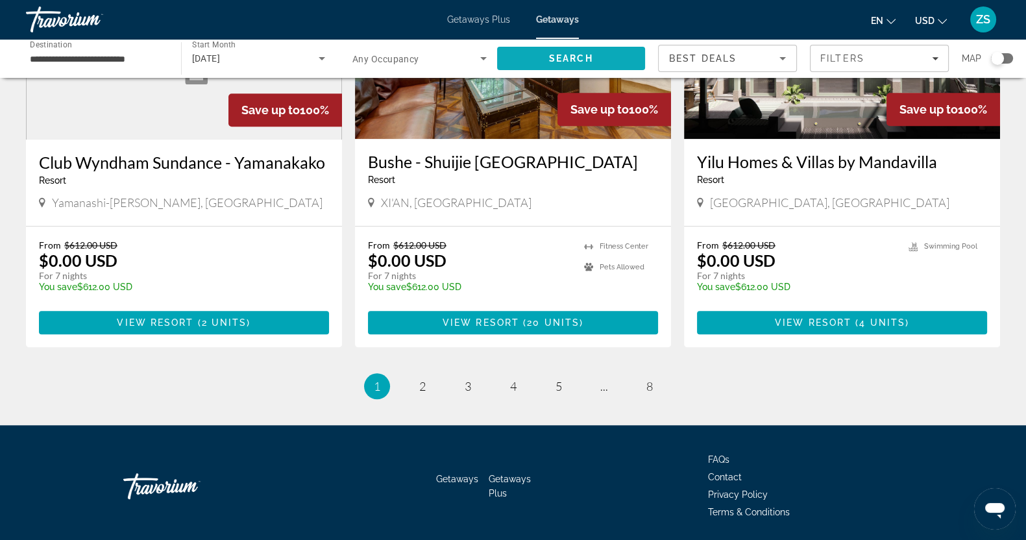
scroll to position [1560, 0]
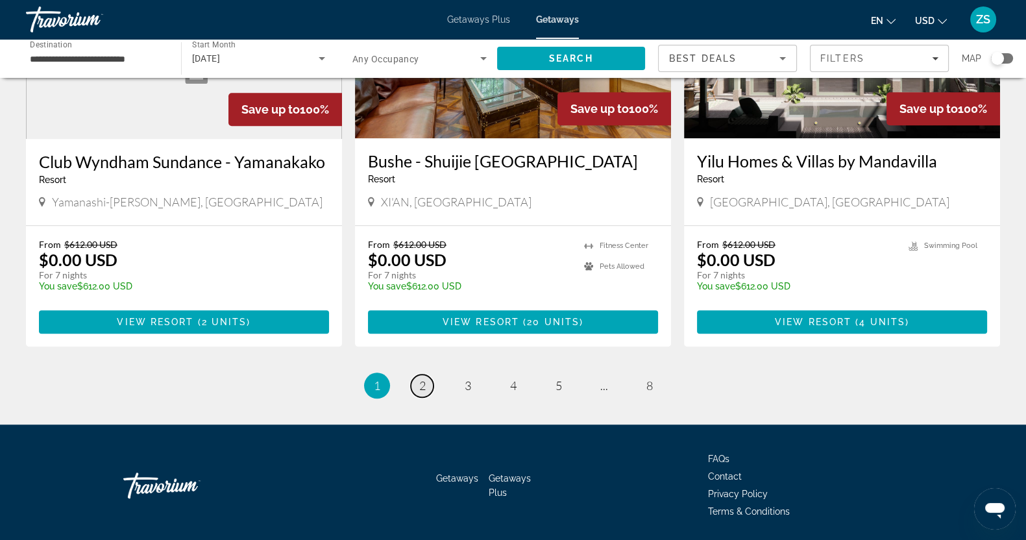
click at [425, 378] on span "2" at bounding box center [422, 385] width 6 height 14
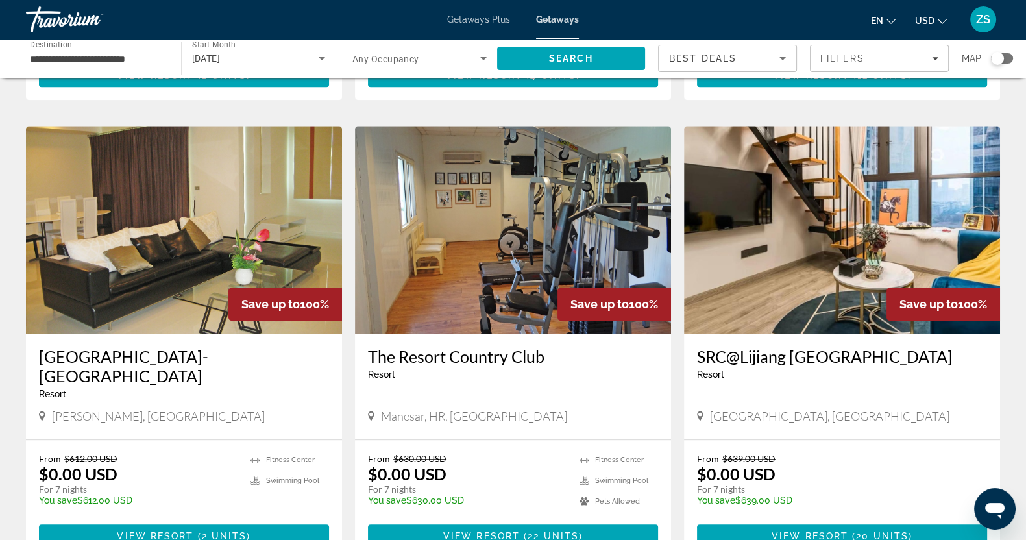
scroll to position [1461, 0]
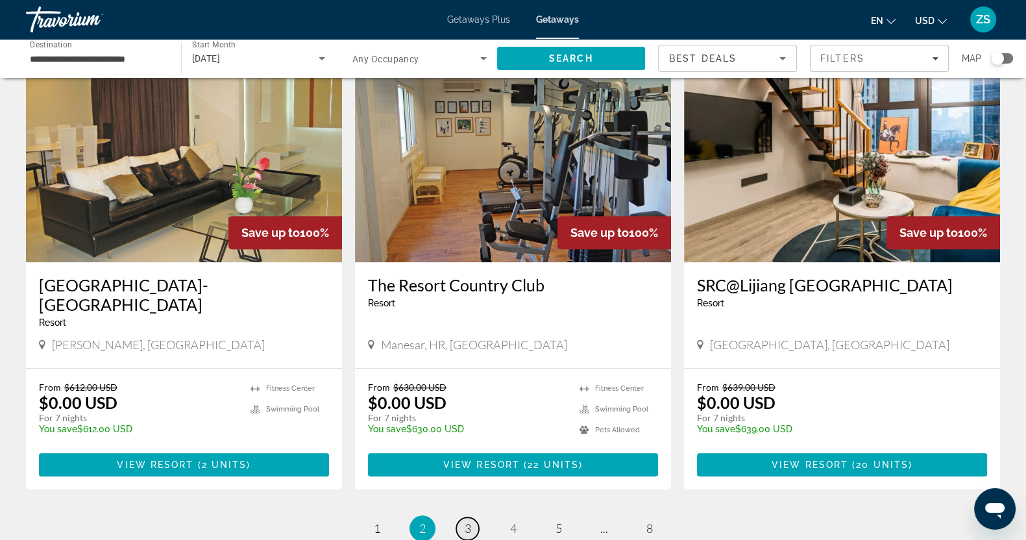
click at [471, 521] on span "3" at bounding box center [468, 528] width 6 height 14
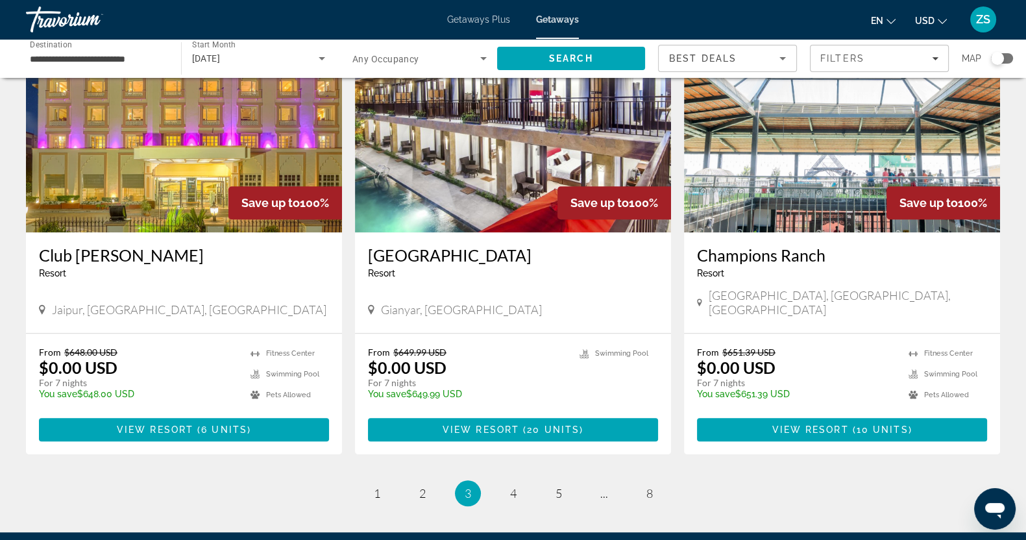
scroll to position [1542, 0]
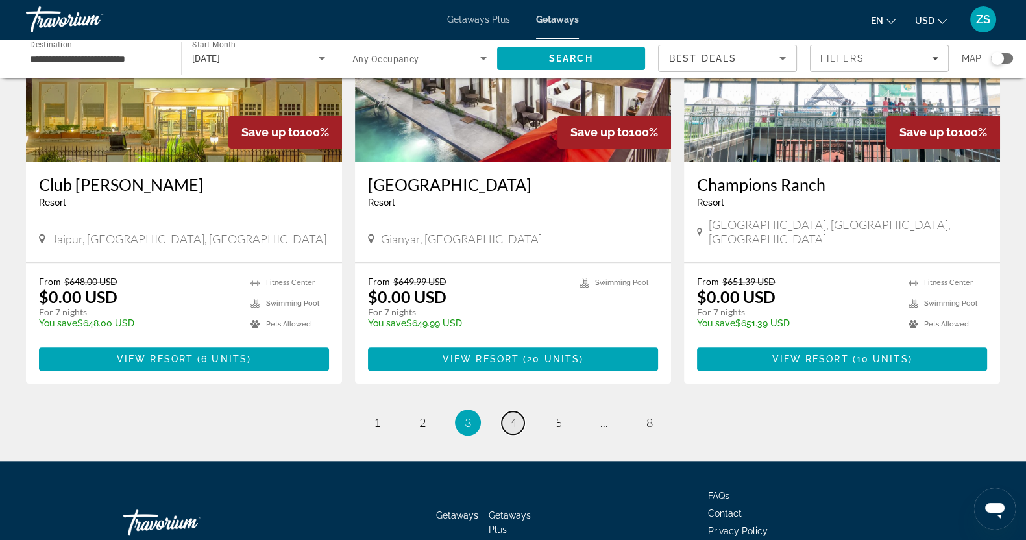
click at [516, 412] on link "page 4" at bounding box center [513, 423] width 23 height 23
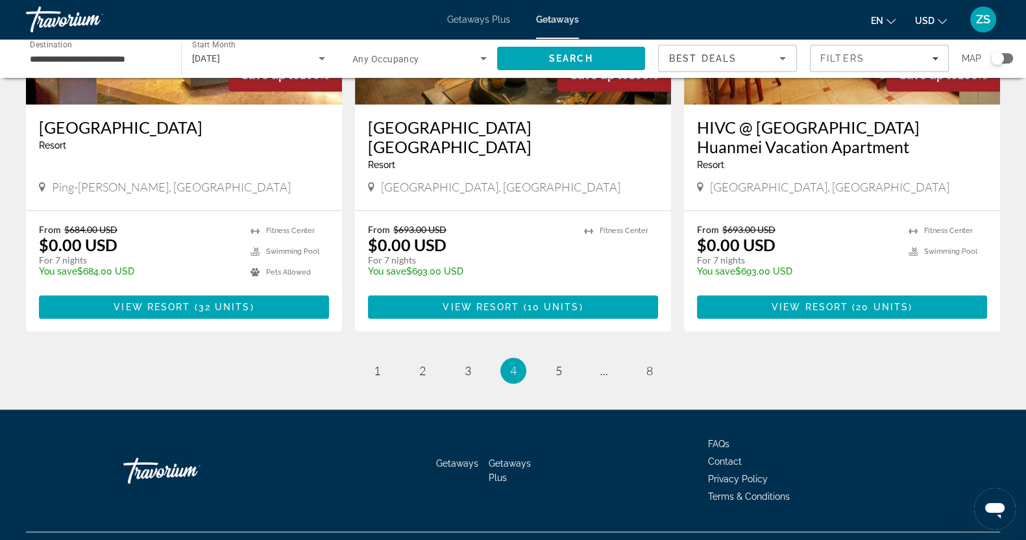
scroll to position [1580, 0]
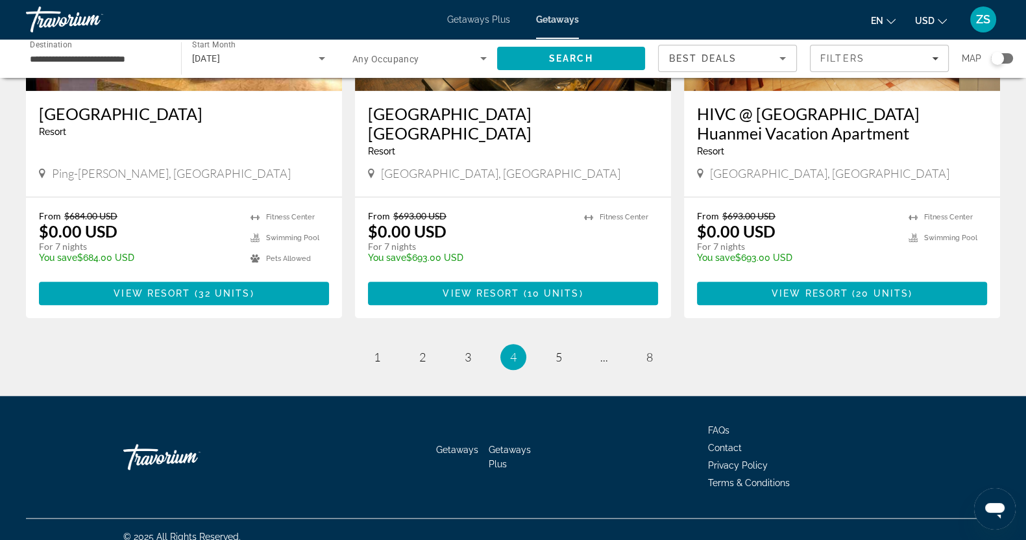
click at [567, 21] on span "Getaways" at bounding box center [557, 19] width 43 height 10
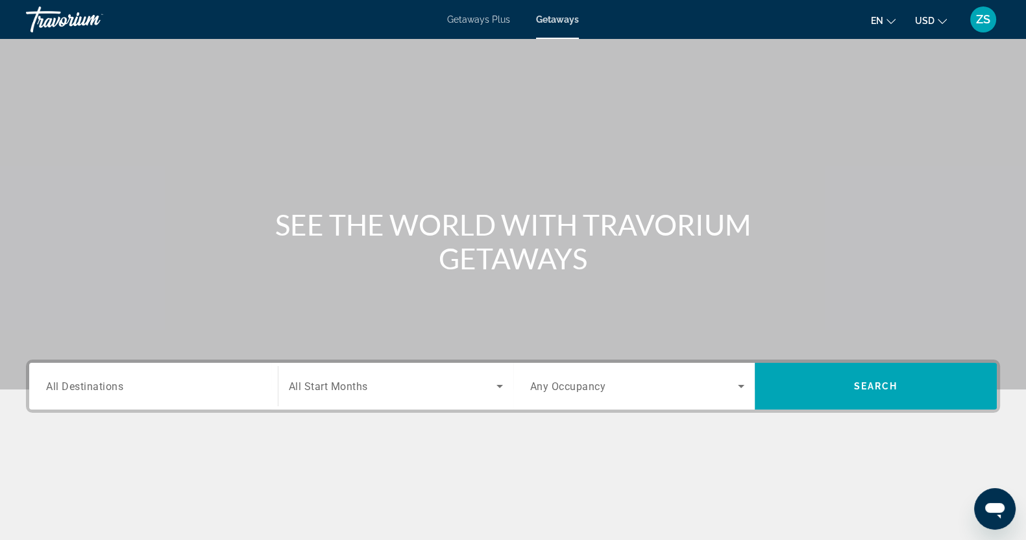
click at [190, 376] on div "Search widget" at bounding box center [153, 386] width 215 height 37
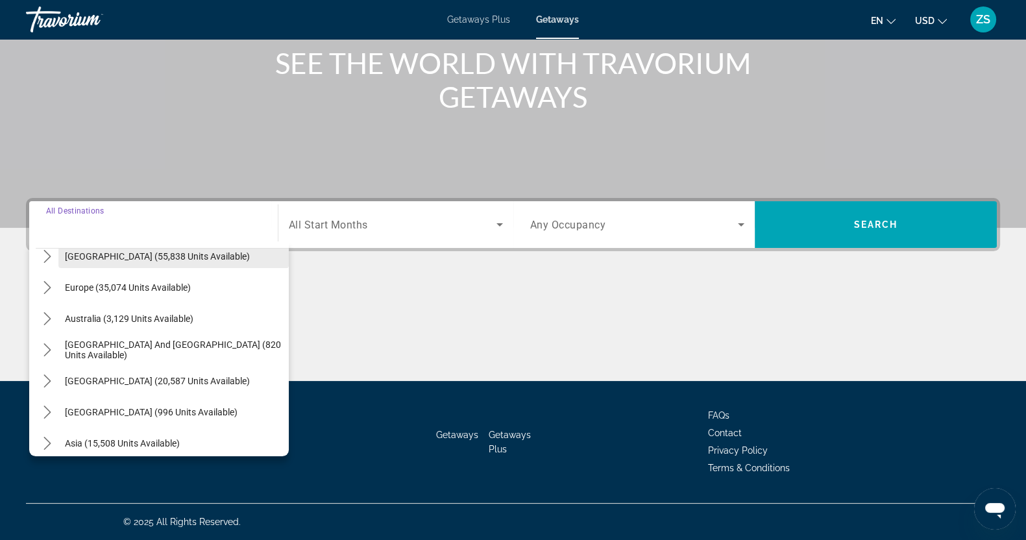
scroll to position [162, 0]
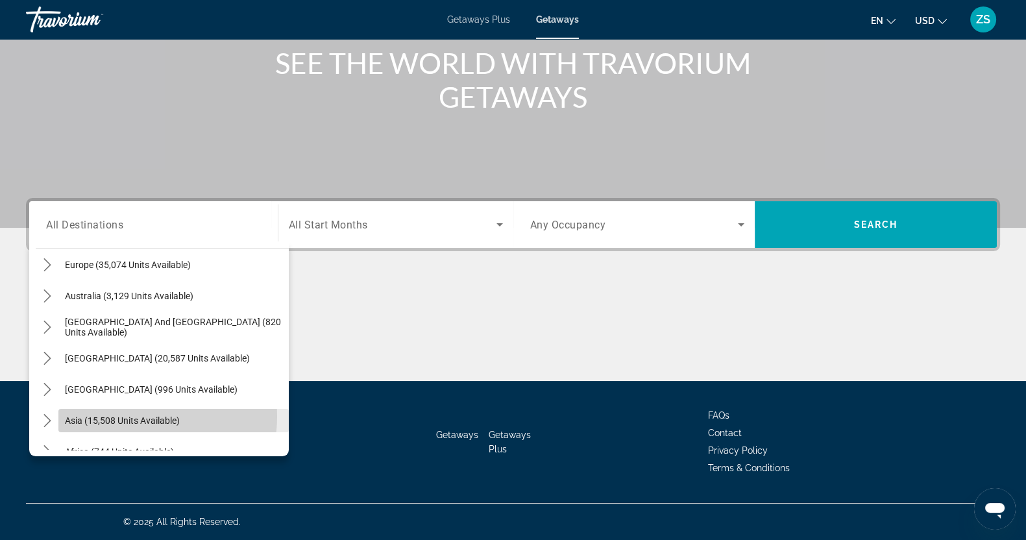
click at [123, 416] on span "Asia (15,508 units available)" at bounding box center [122, 421] width 115 height 10
type input "**********"
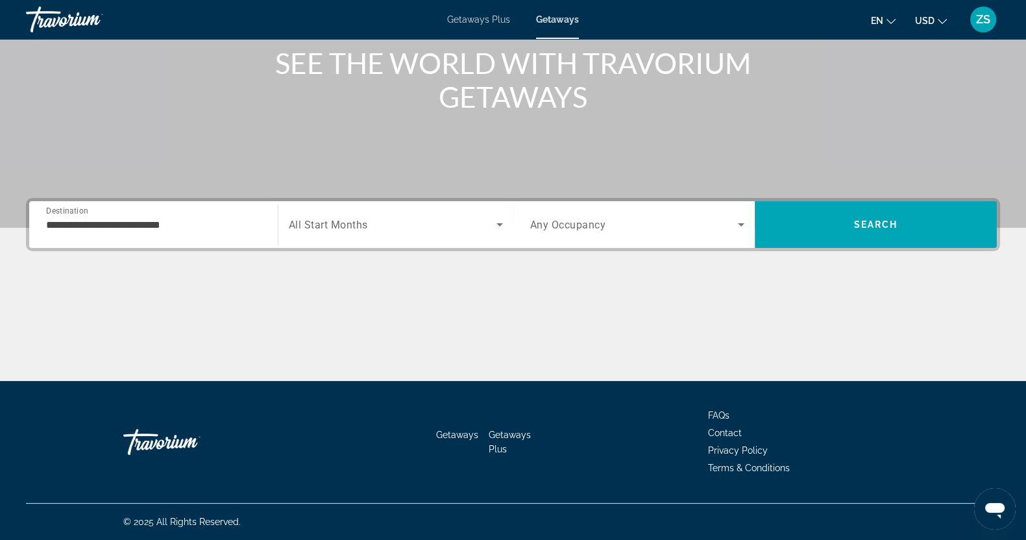
click at [334, 229] on span "All Start Months" at bounding box center [328, 225] width 79 height 12
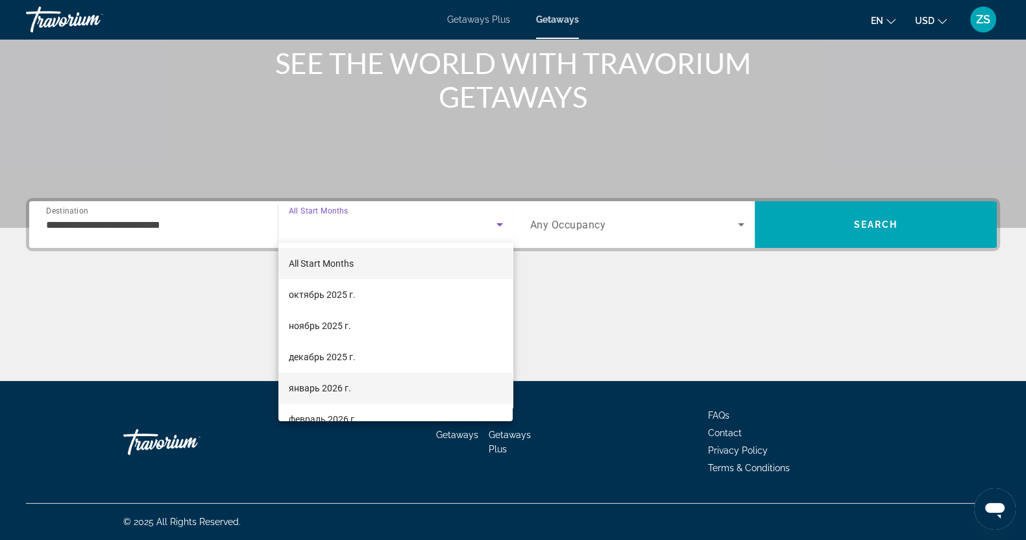
click at [321, 385] on span "январь 2026 г." at bounding box center [320, 388] width 62 height 16
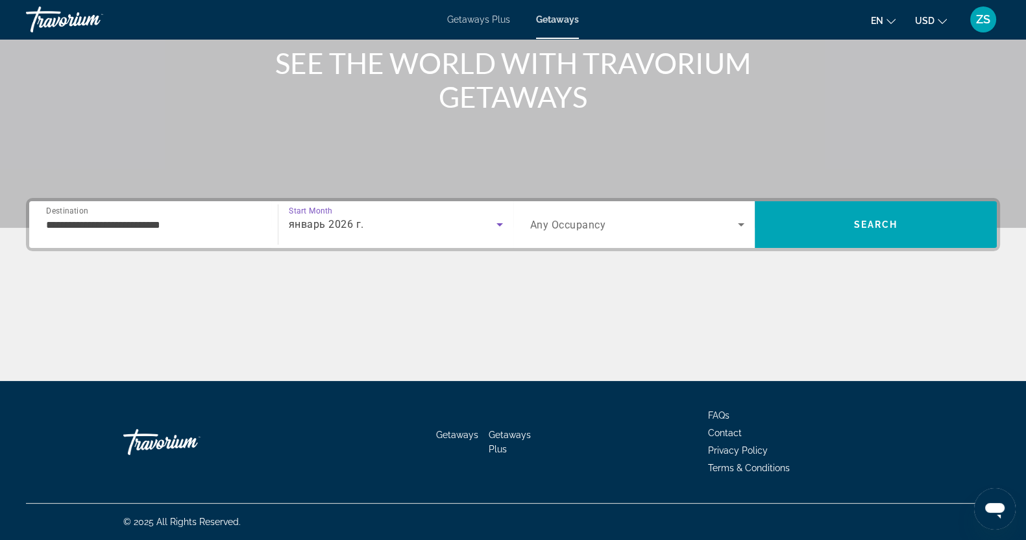
click at [597, 229] on span "Any Occupancy" at bounding box center [568, 225] width 76 height 12
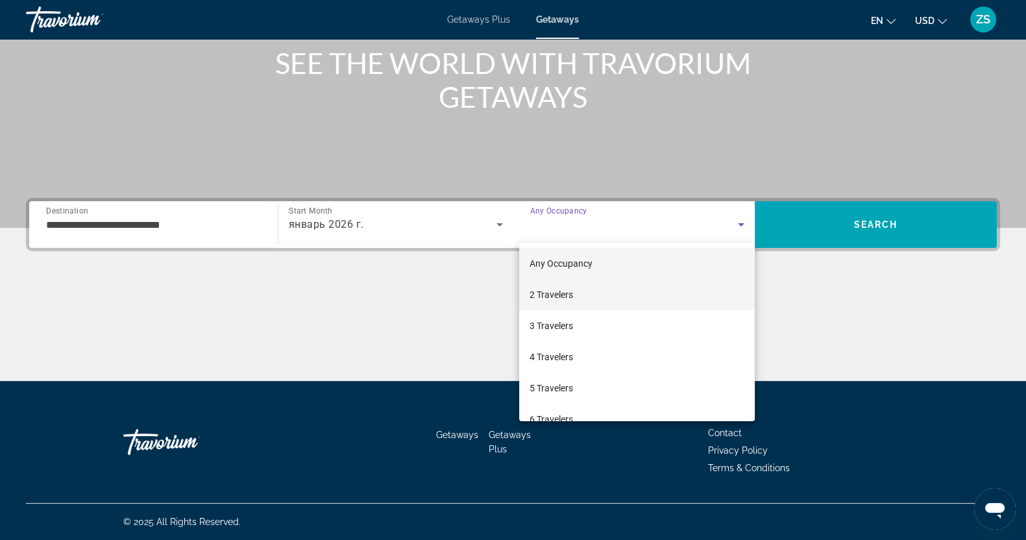
click at [578, 297] on mat-option "2 Travelers" at bounding box center [637, 294] width 236 height 31
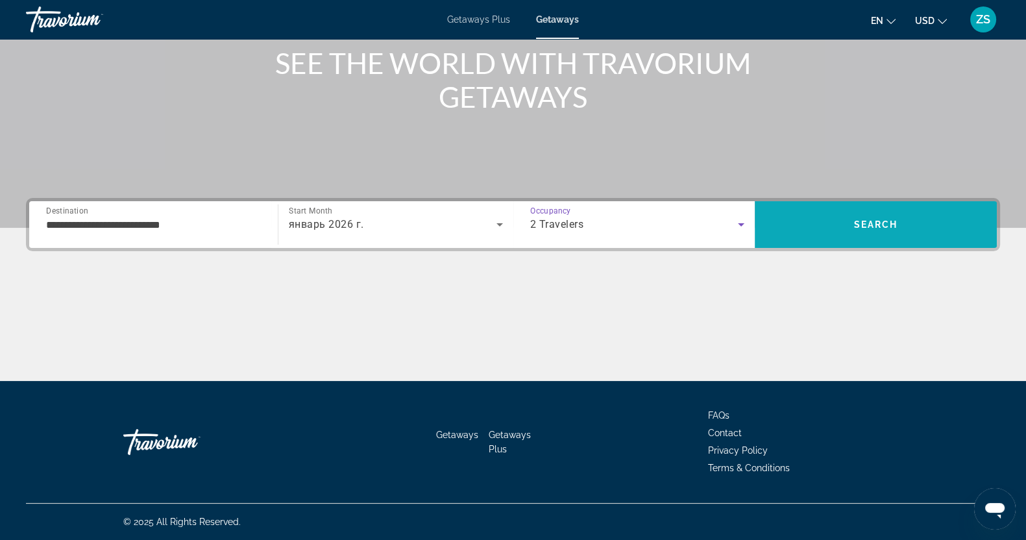
click at [800, 225] on span "Search" at bounding box center [876, 224] width 242 height 31
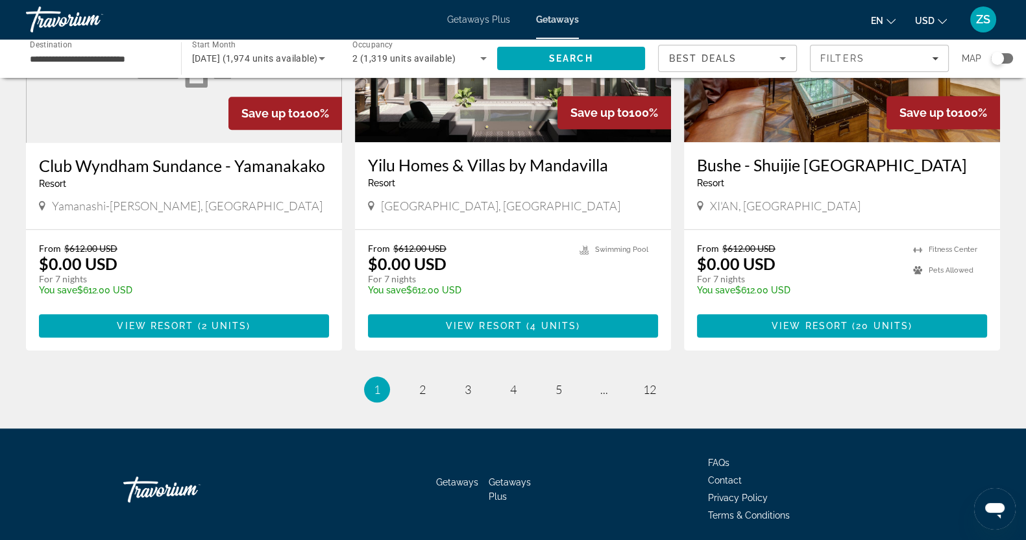
scroll to position [1560, 0]
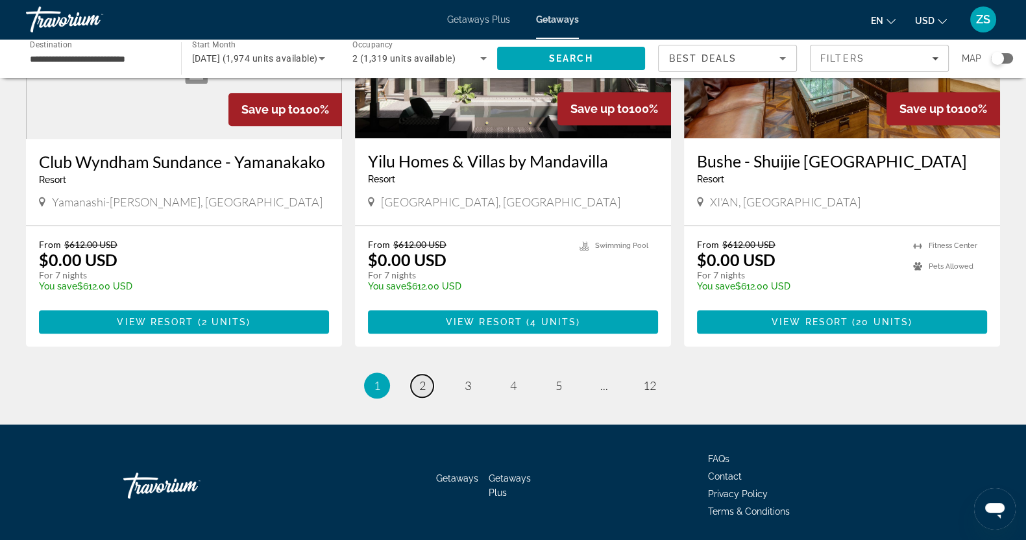
click at [425, 378] on span "2" at bounding box center [422, 385] width 6 height 14
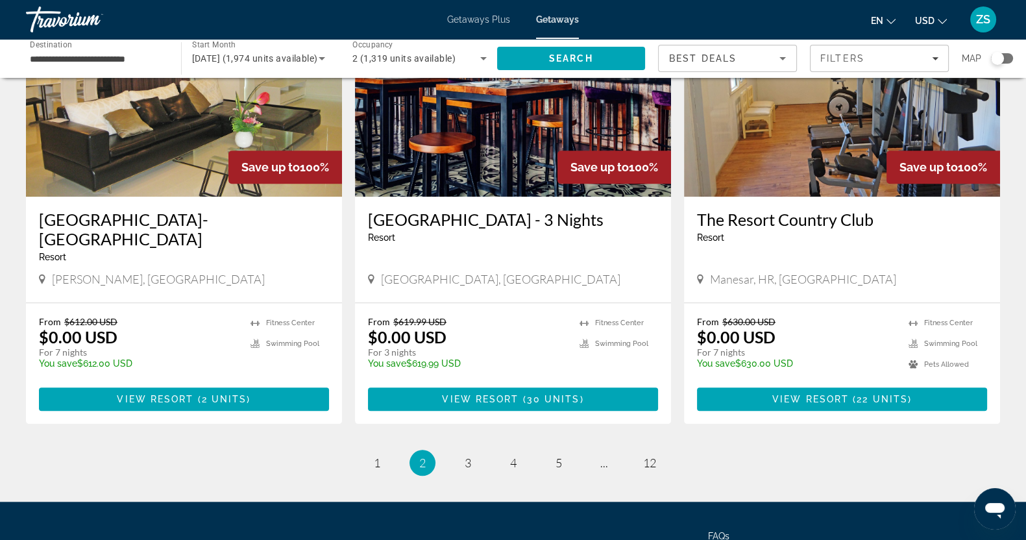
scroll to position [1579, 0]
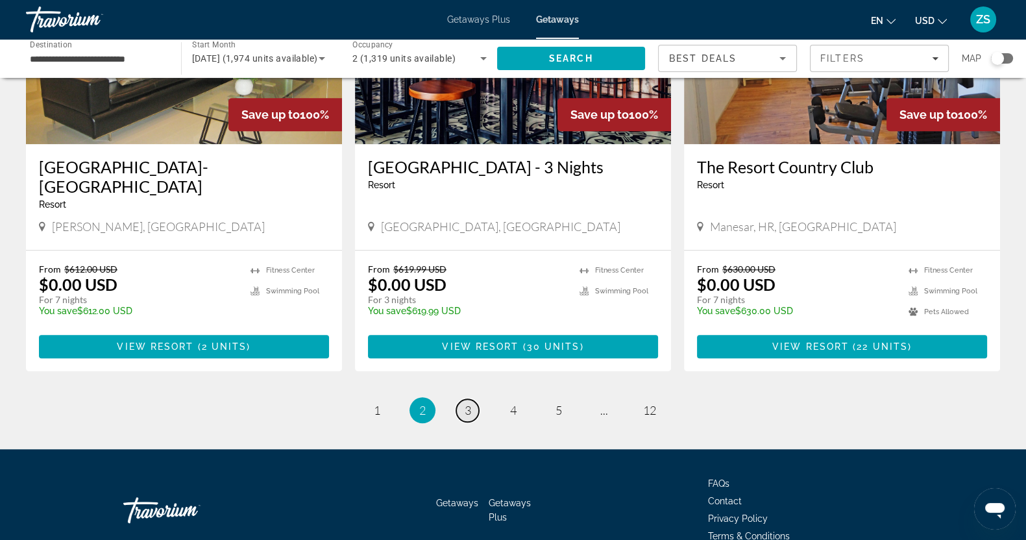
click at [463, 399] on link "page 3" at bounding box center [467, 410] width 23 height 23
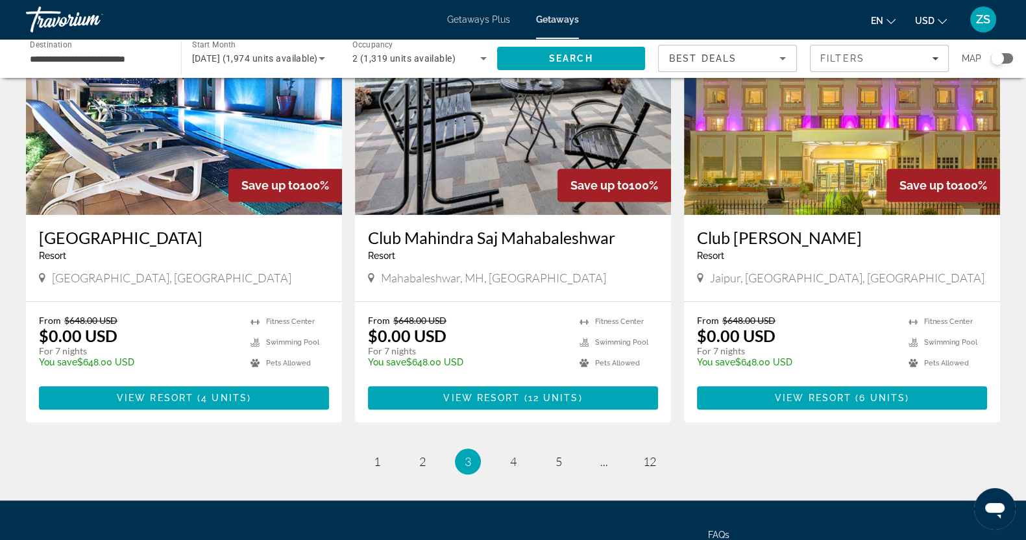
scroll to position [1542, 0]
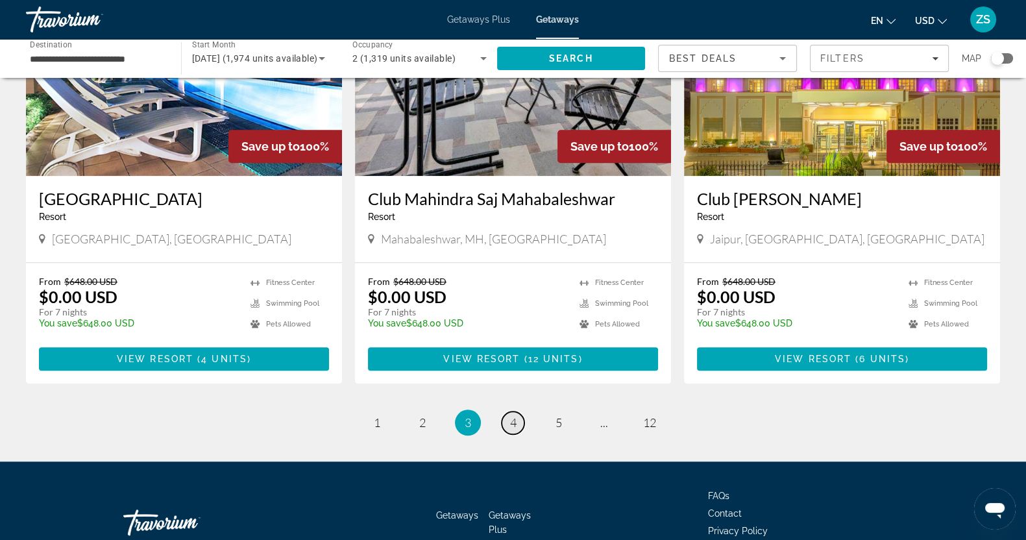
click at [505, 412] on link "page 4" at bounding box center [513, 423] width 23 height 23
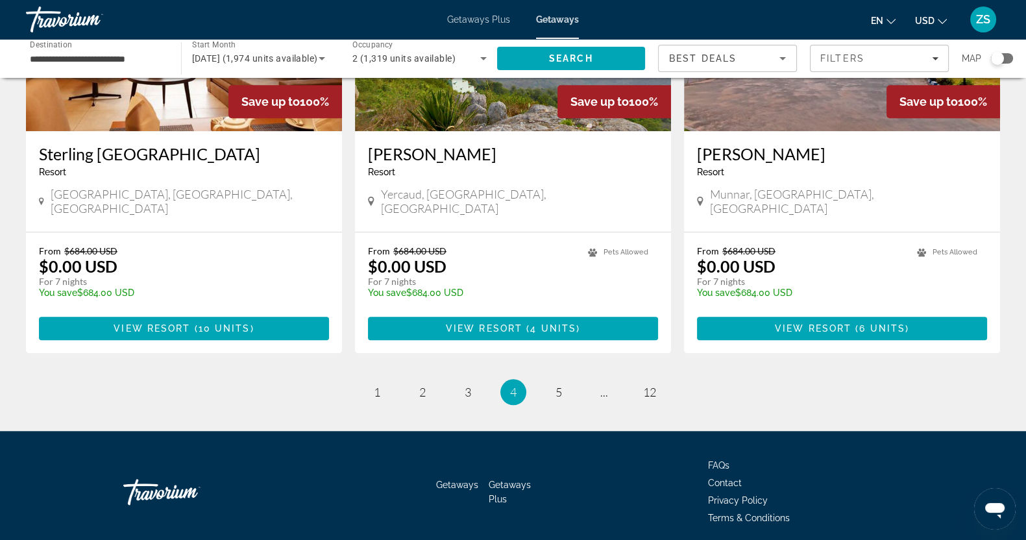
scroll to position [1542, 0]
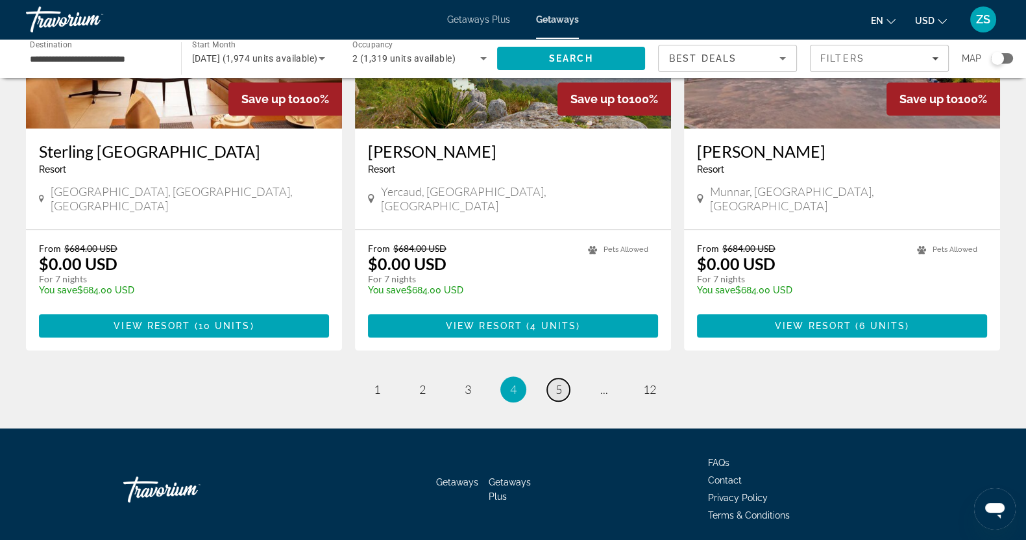
click at [562, 378] on link "page 5" at bounding box center [558, 389] width 23 height 23
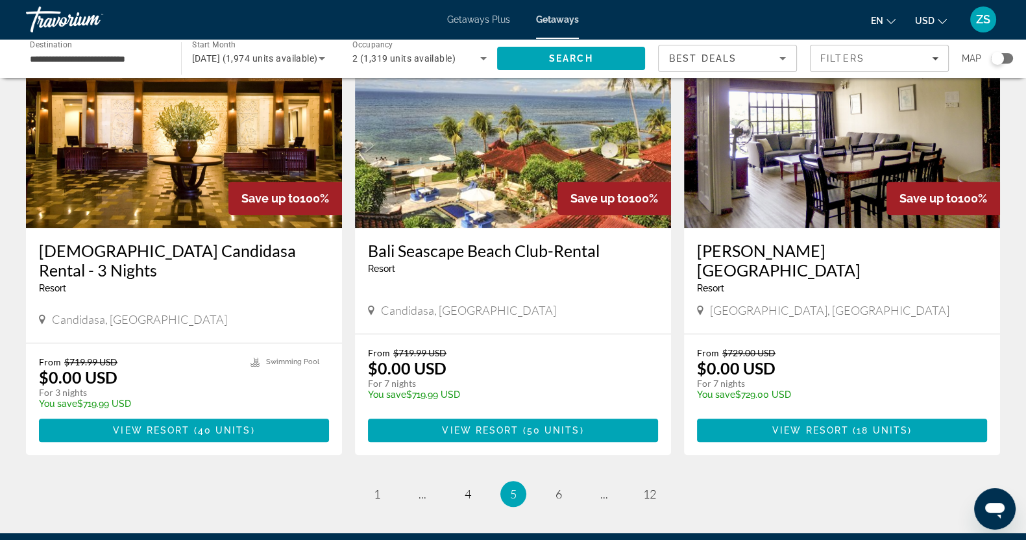
scroll to position [1461, 0]
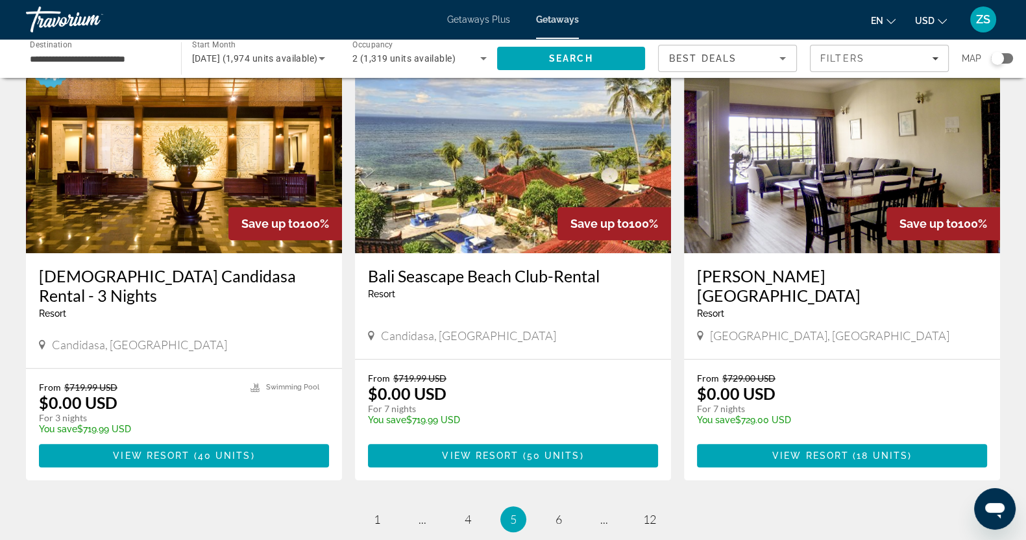
click at [490, 175] on img "Main content" at bounding box center [513, 149] width 316 height 208
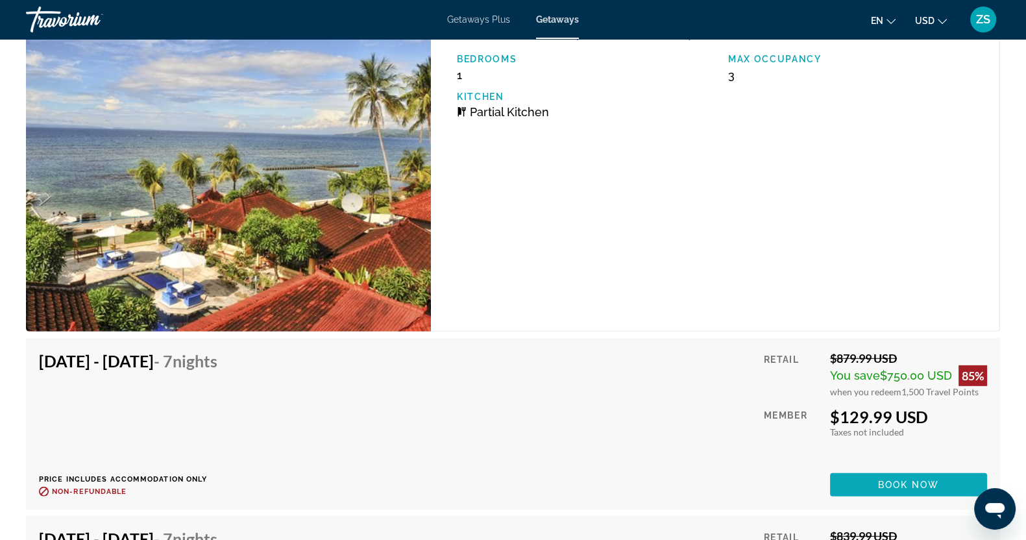
scroll to position [4354, 0]
